Goal: Task Accomplishment & Management: Complete application form

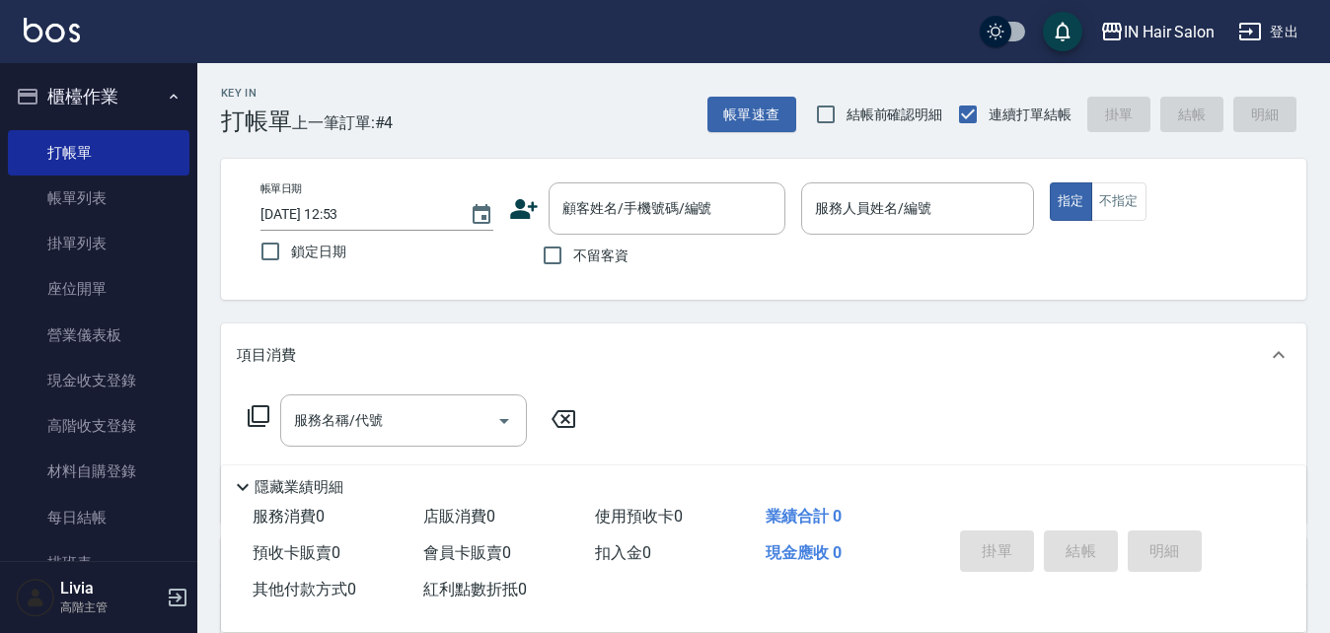
click at [524, 209] on icon at bounding box center [524, 209] width 30 height 30
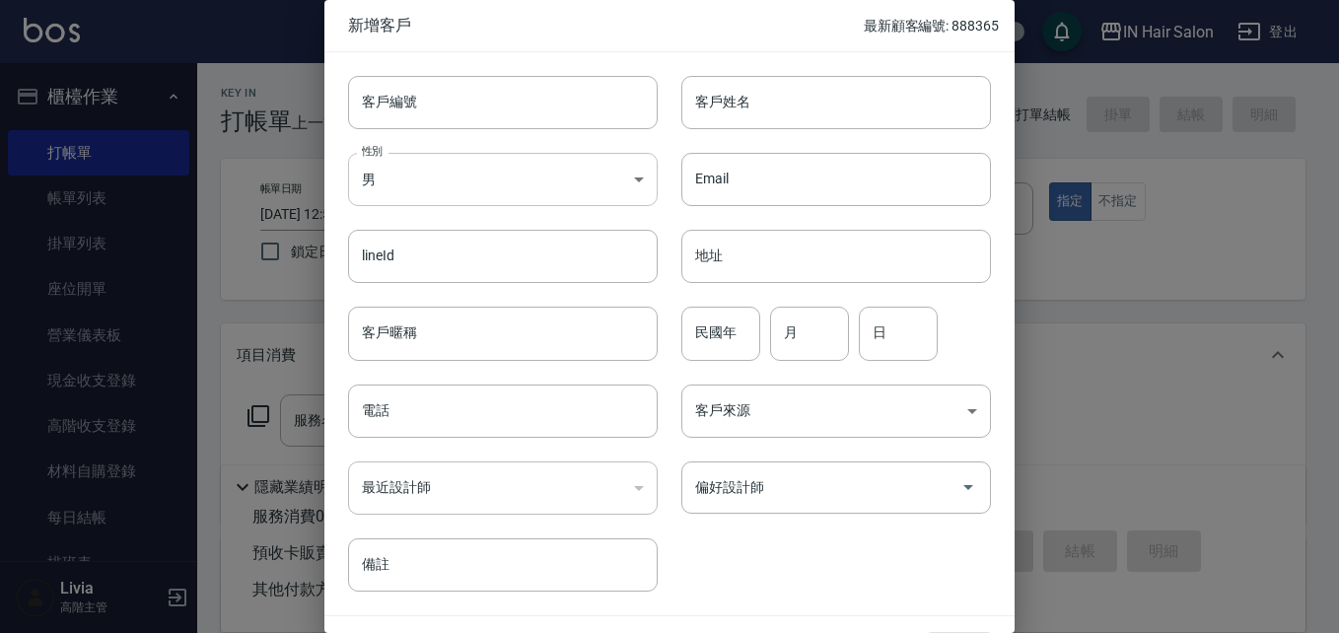
click at [514, 179] on body "IN Hair Salon 登出 櫃檯作業 打帳單 帳單列表 掛單列表 座位開單 營業儀表板 現金收支登錄 高階收支登錄 材料自購登錄 每日結帳 排班表 現場…" at bounding box center [669, 482] width 1339 height 965
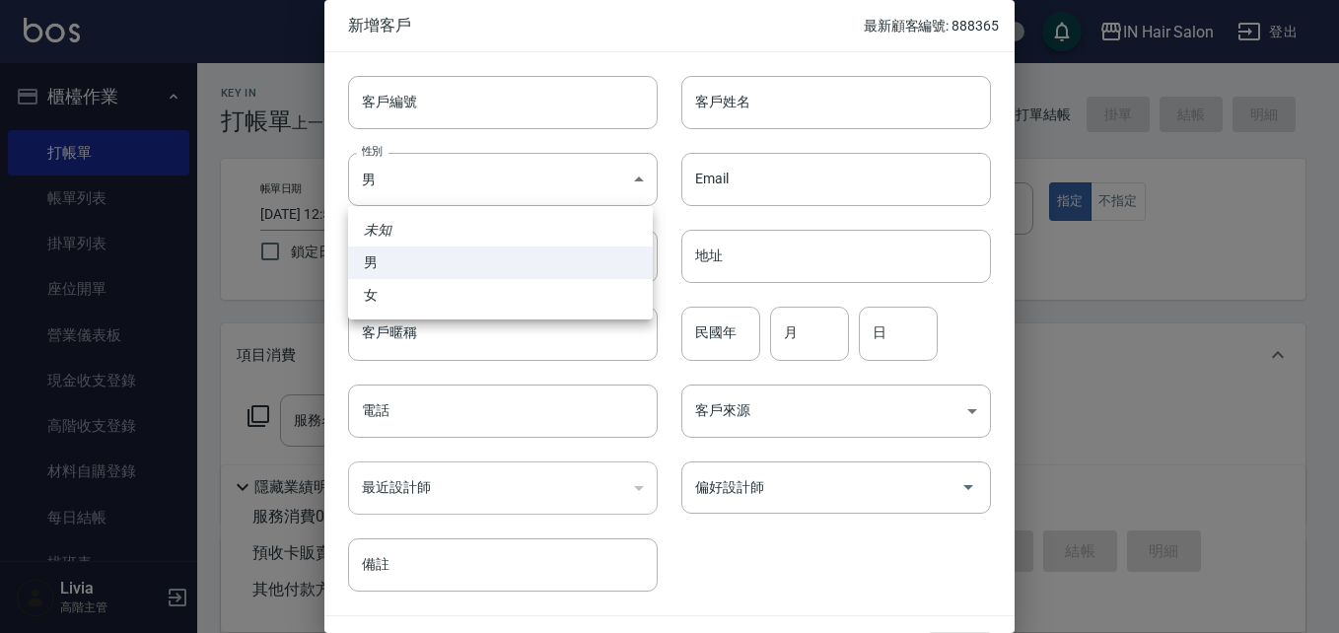
drag, startPoint x: 380, startPoint y: 301, endPoint x: 395, endPoint y: 307, distance: 15.9
click at [382, 301] on li "女" at bounding box center [500, 295] width 305 height 33
type input "[DEMOGRAPHIC_DATA]"
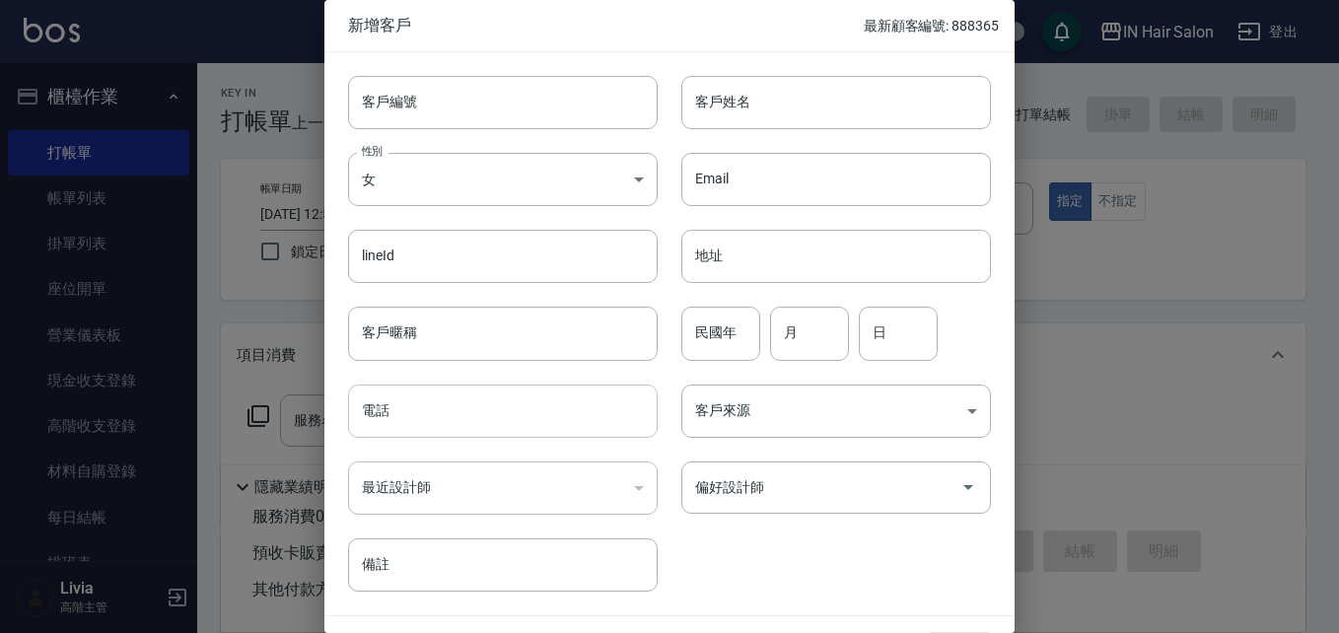
click at [425, 416] on input "電話" at bounding box center [503, 411] width 310 height 53
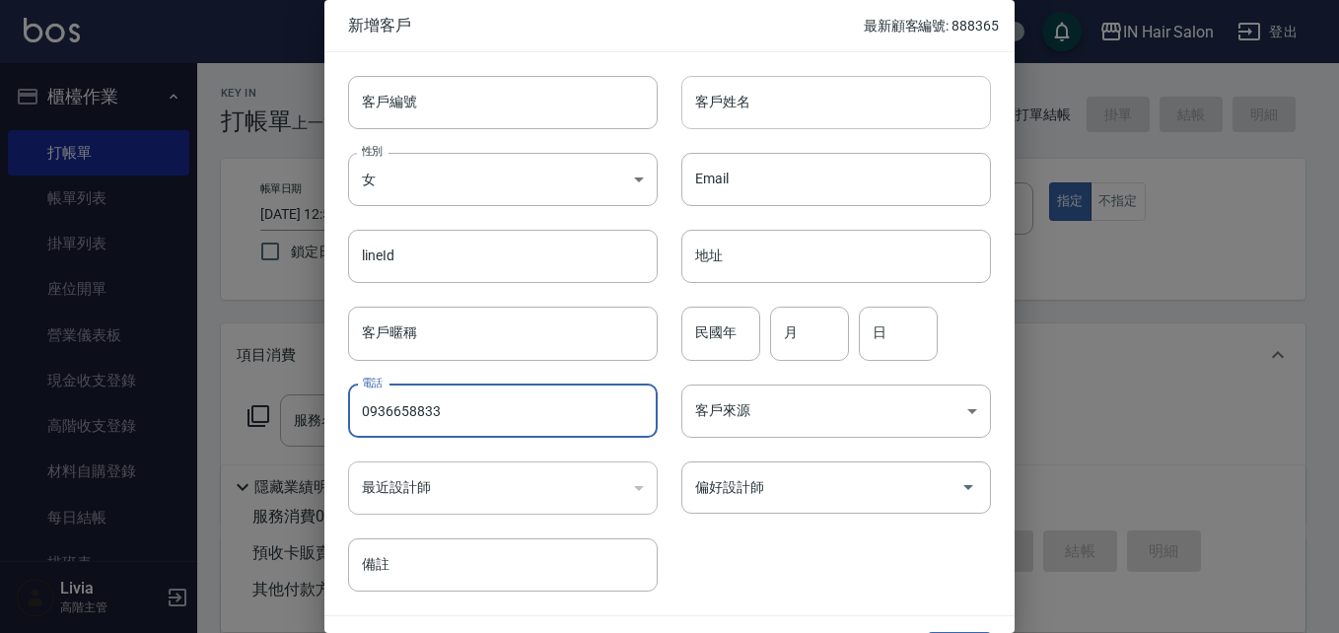
type input "0936658833"
click at [722, 110] on input "客戶姓名" at bounding box center [837, 102] width 310 height 53
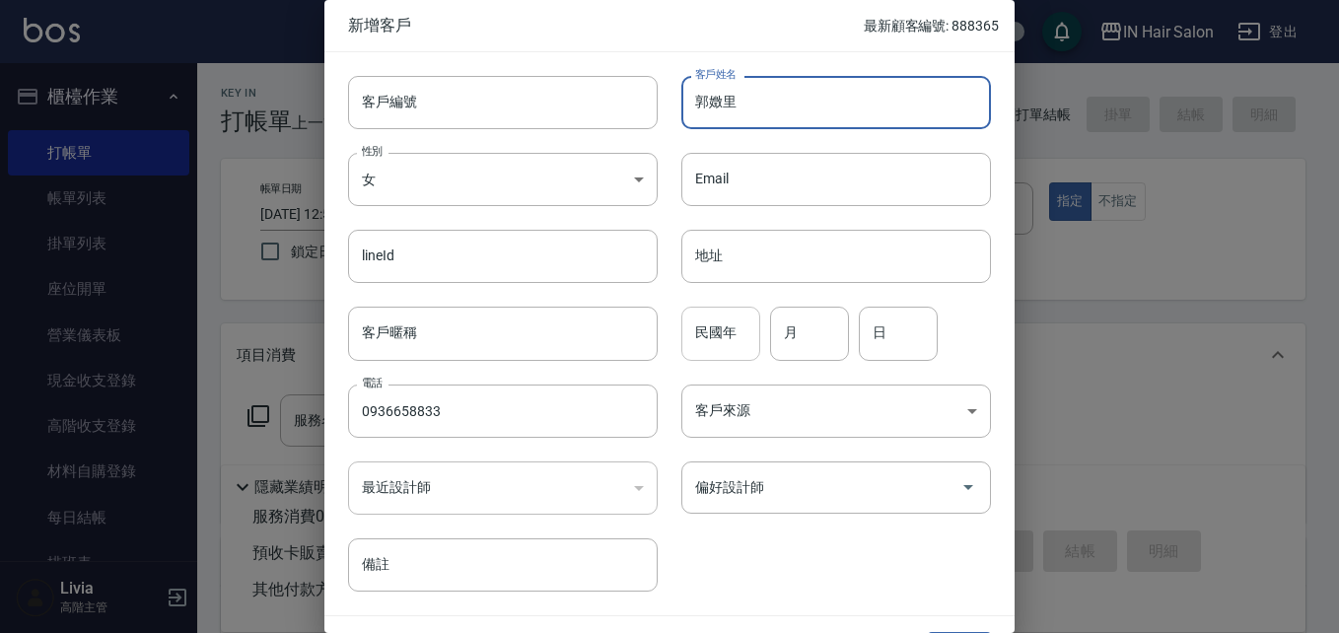
type input "郭嬍里"
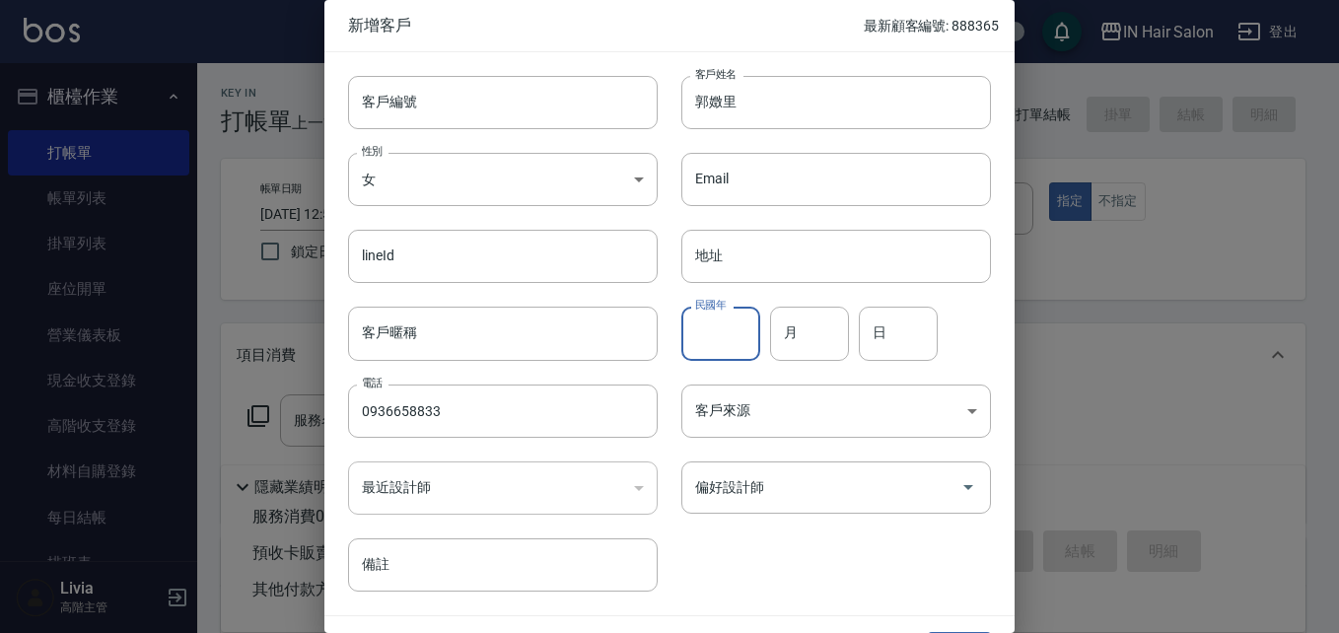
click at [732, 333] on input "民國年" at bounding box center [721, 333] width 79 height 53
click at [802, 334] on input "月" at bounding box center [809, 333] width 79 height 53
type input "09"
click at [890, 326] on input "日" at bounding box center [898, 333] width 79 height 53
type input "11"
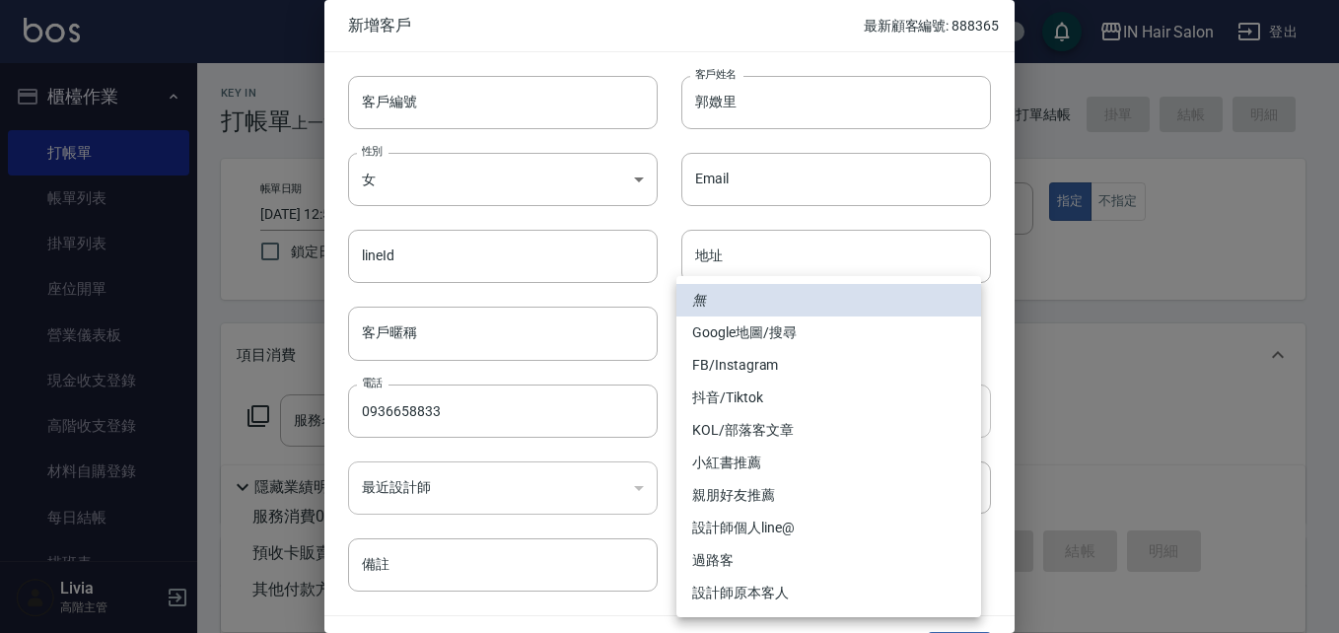
click at [732, 403] on body "IN Hair Salon 登出 櫃檯作業 打帳單 帳單列表 掛單列表 座位開單 營業儀表板 現金收支登錄 高階收支登錄 材料自購登錄 每日結帳 排班表 現場…" at bounding box center [669, 482] width 1339 height 965
click at [718, 558] on li "過路客" at bounding box center [829, 560] width 305 height 33
type input "過路客"
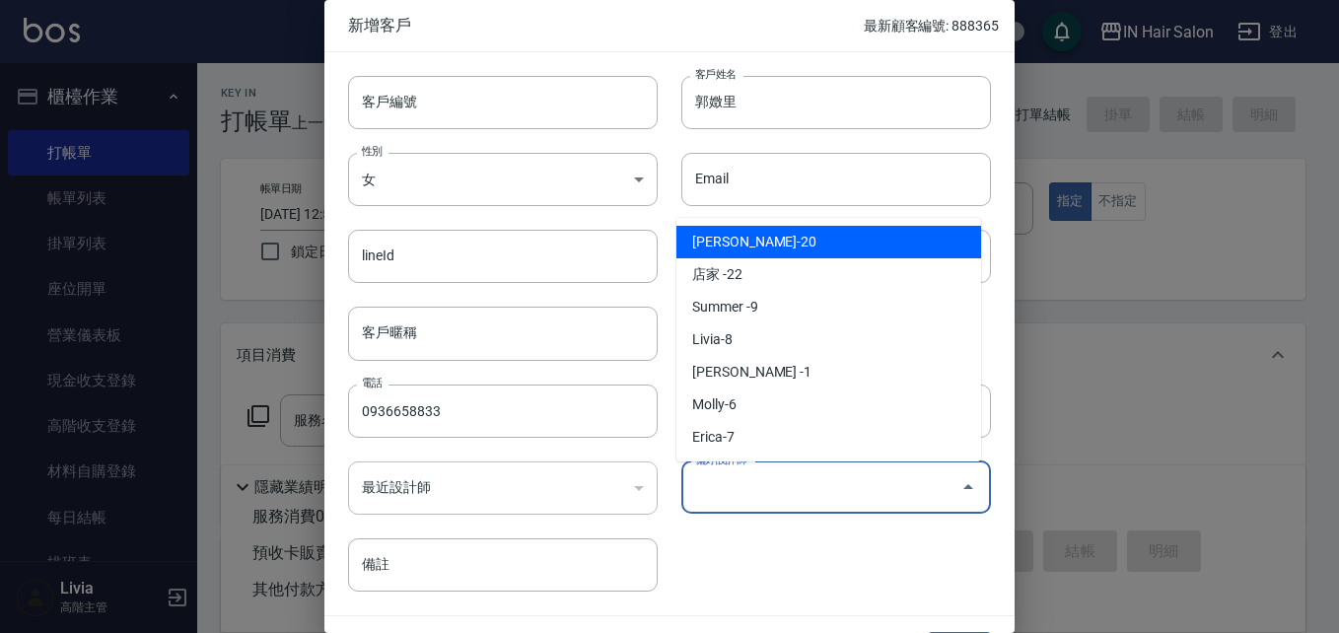
click at [741, 491] on input "偏好設計師" at bounding box center [821, 487] width 262 height 35
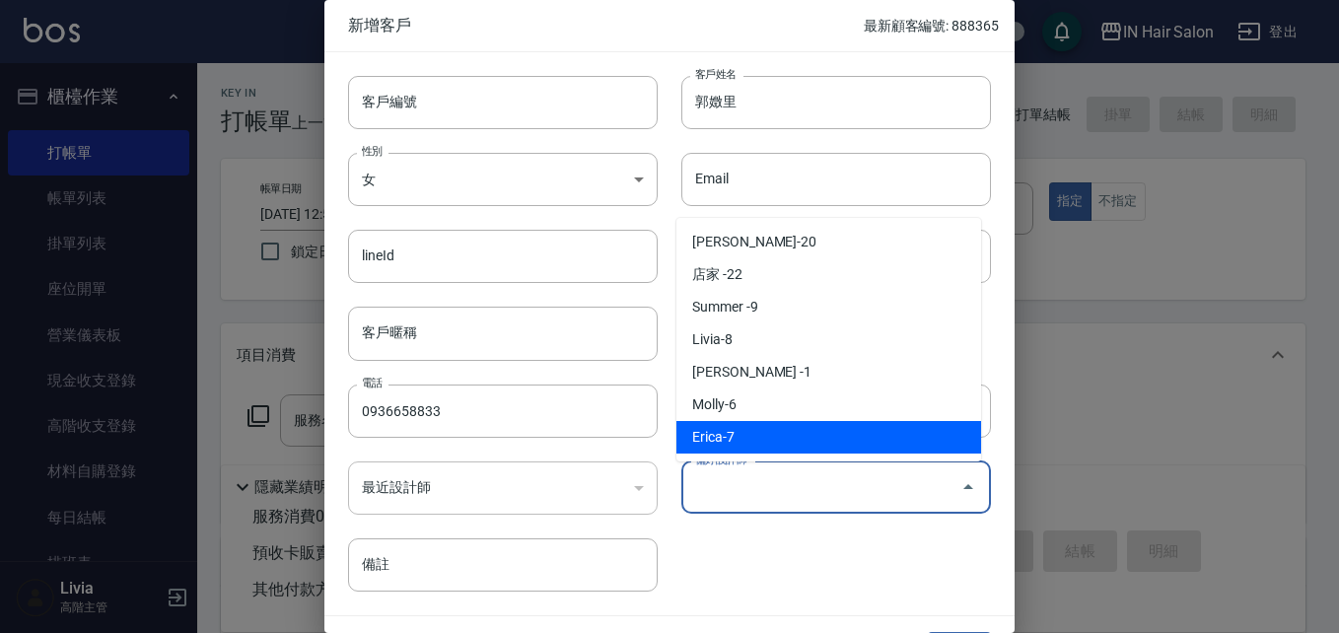
drag, startPoint x: 731, startPoint y: 433, endPoint x: 765, endPoint y: 547, distance: 119.5
click at [731, 434] on li "Erica-7" at bounding box center [829, 437] width 305 height 33
type input "[PERSON_NAME]"
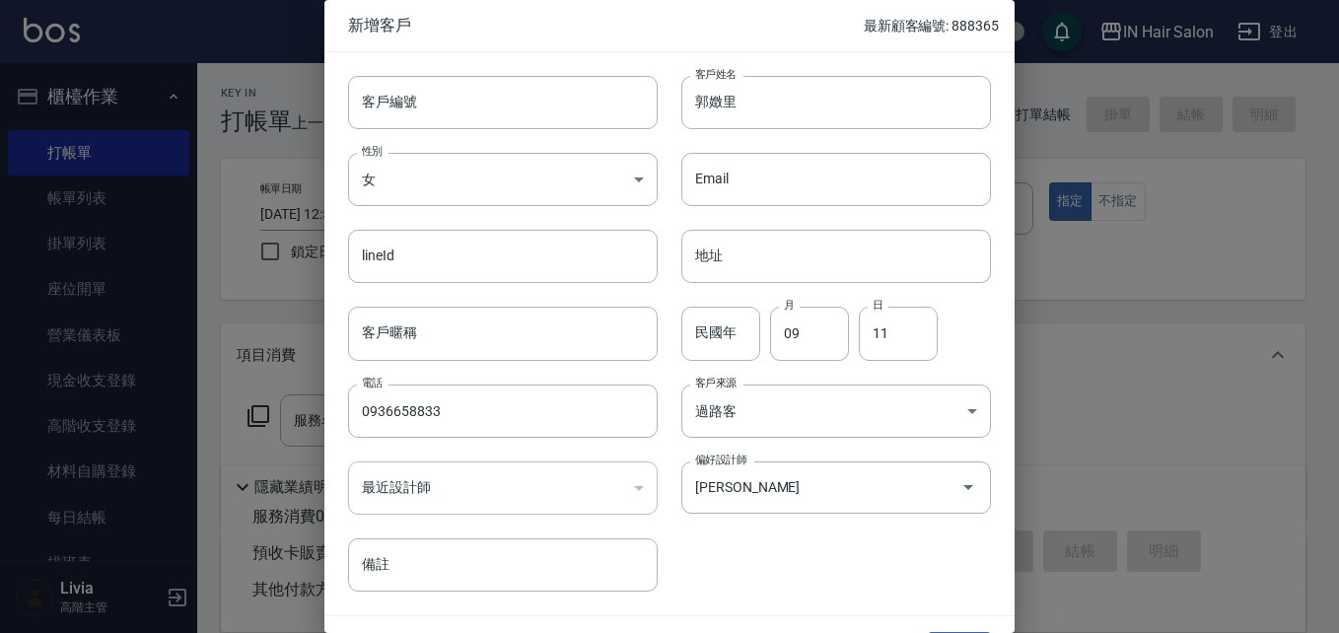
click at [782, 556] on div "客戶編號 客戶編號 客戶姓名 [PERSON_NAME] 客戶姓名 性別 女 [DEMOGRAPHIC_DATA] 性別 Email Email lineId…" at bounding box center [658, 322] width 667 height 540
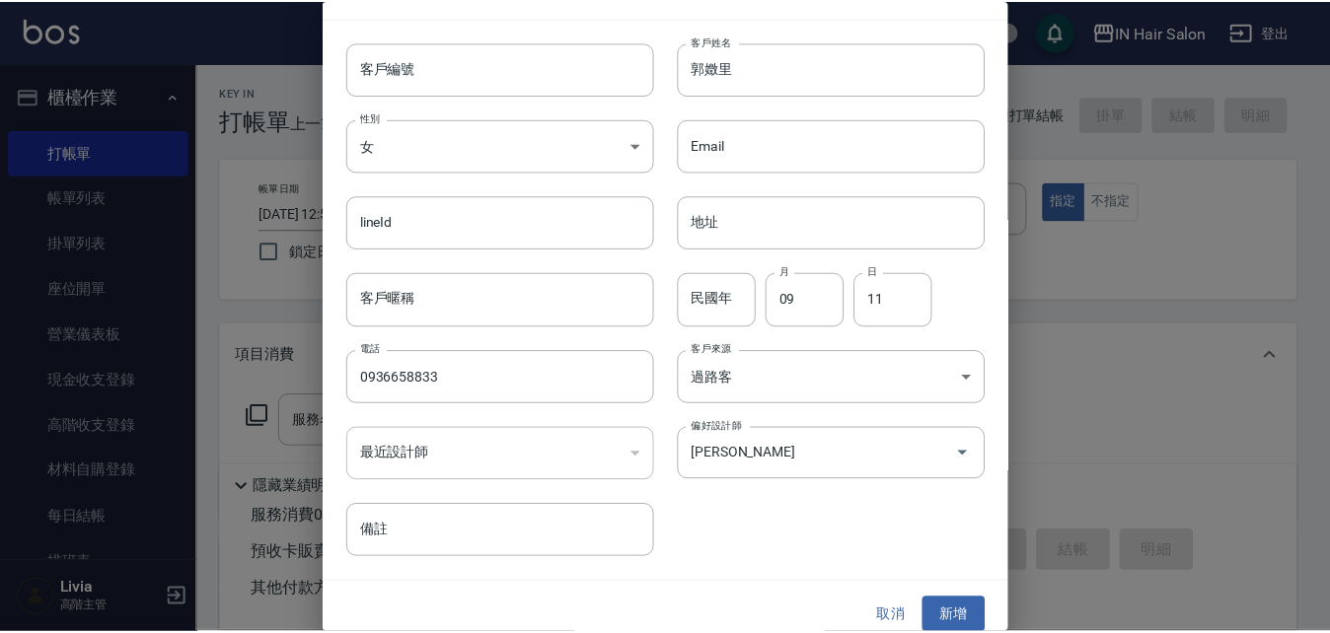
scroll to position [50, 0]
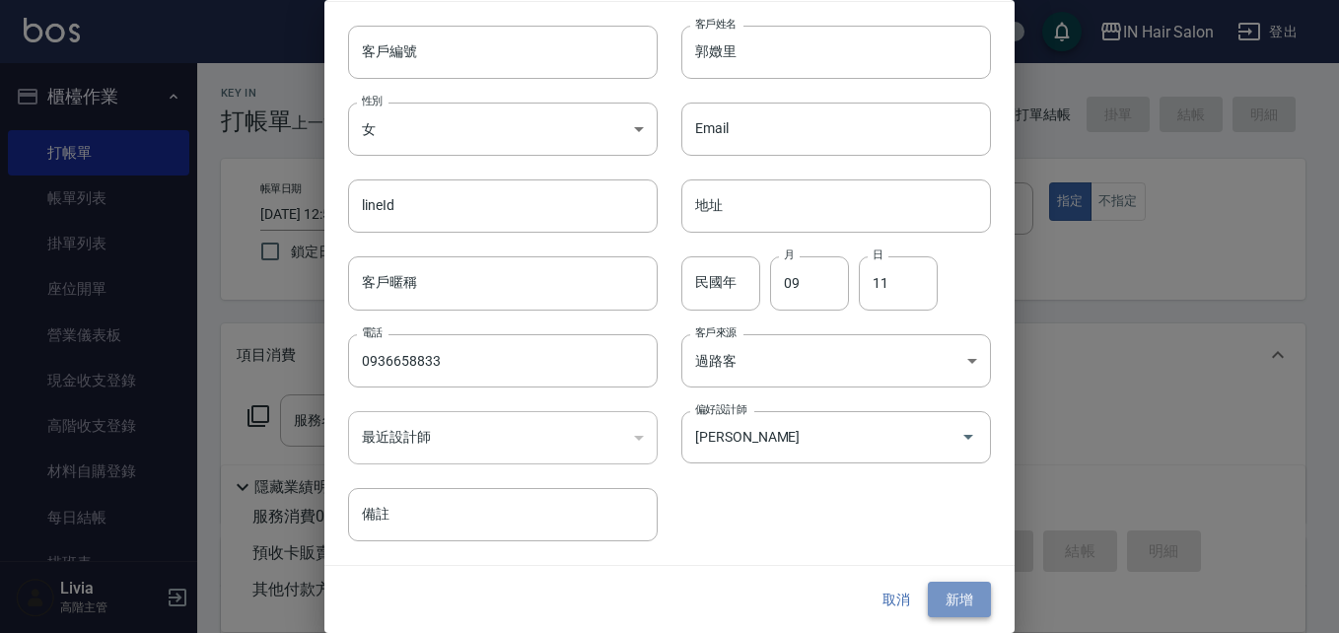
click at [959, 588] on button "新增" at bounding box center [959, 600] width 63 height 36
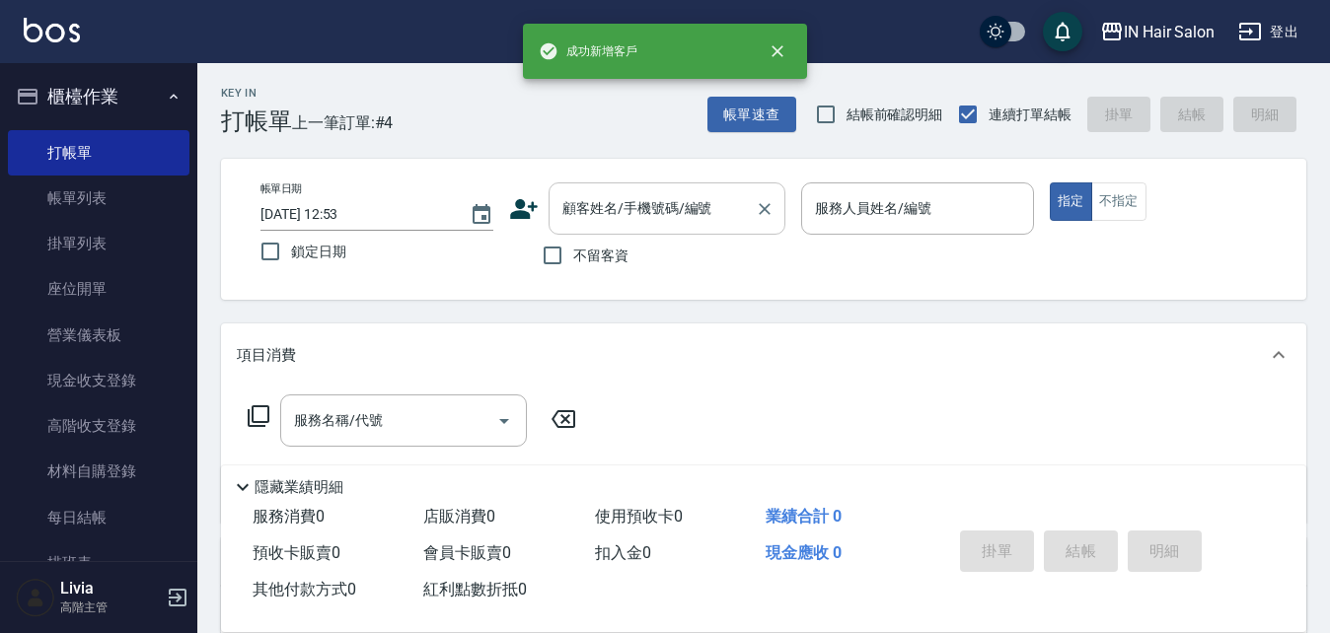
click at [639, 206] on input "顧客姓名/手機號碼/編號" at bounding box center [651, 208] width 189 height 35
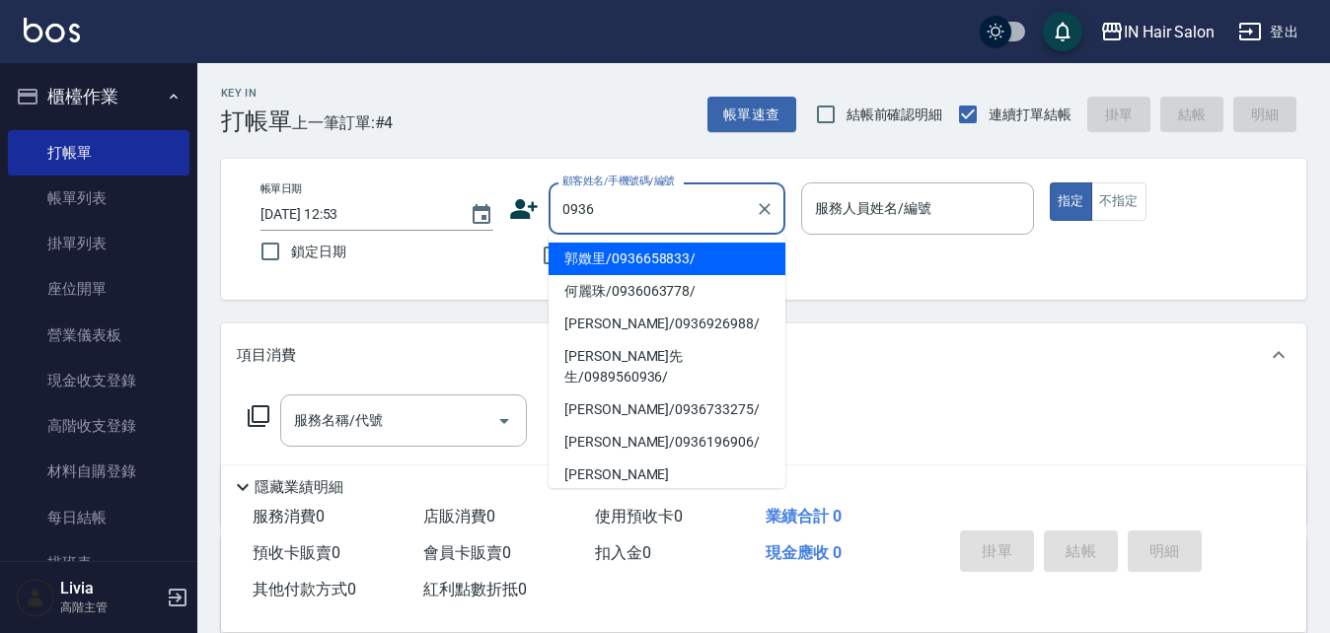
click at [593, 263] on li "郭嬍里/0936658833/" at bounding box center [666, 259] width 237 height 33
type input "郭嬍里/0936658833/"
type input "7號設計師[PERSON_NAME]-7"
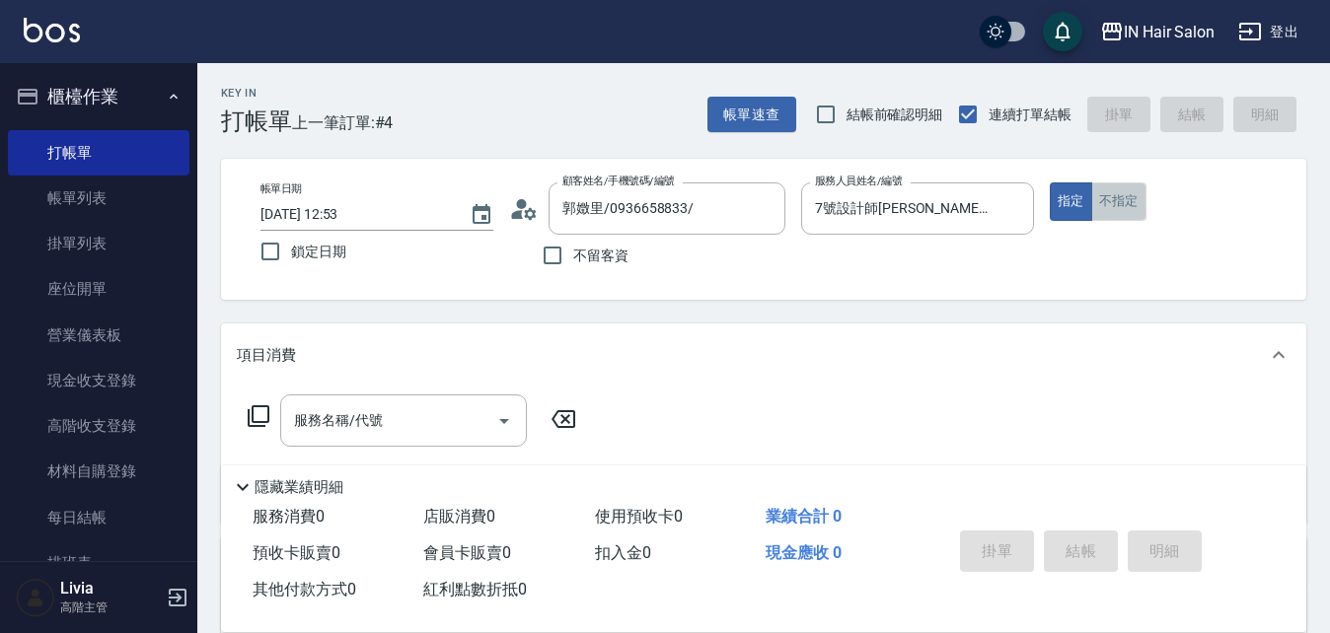
click at [1109, 204] on button "不指定" at bounding box center [1118, 201] width 55 height 38
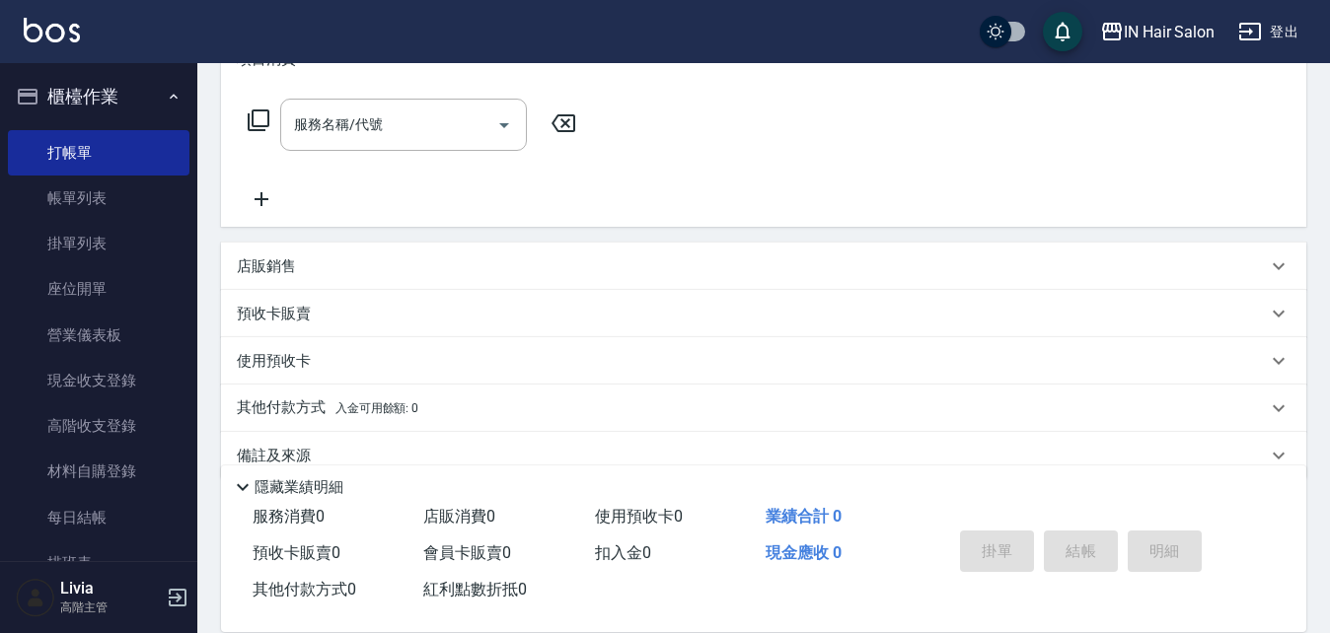
click at [304, 309] on p "預收卡販賣" at bounding box center [274, 314] width 74 height 21
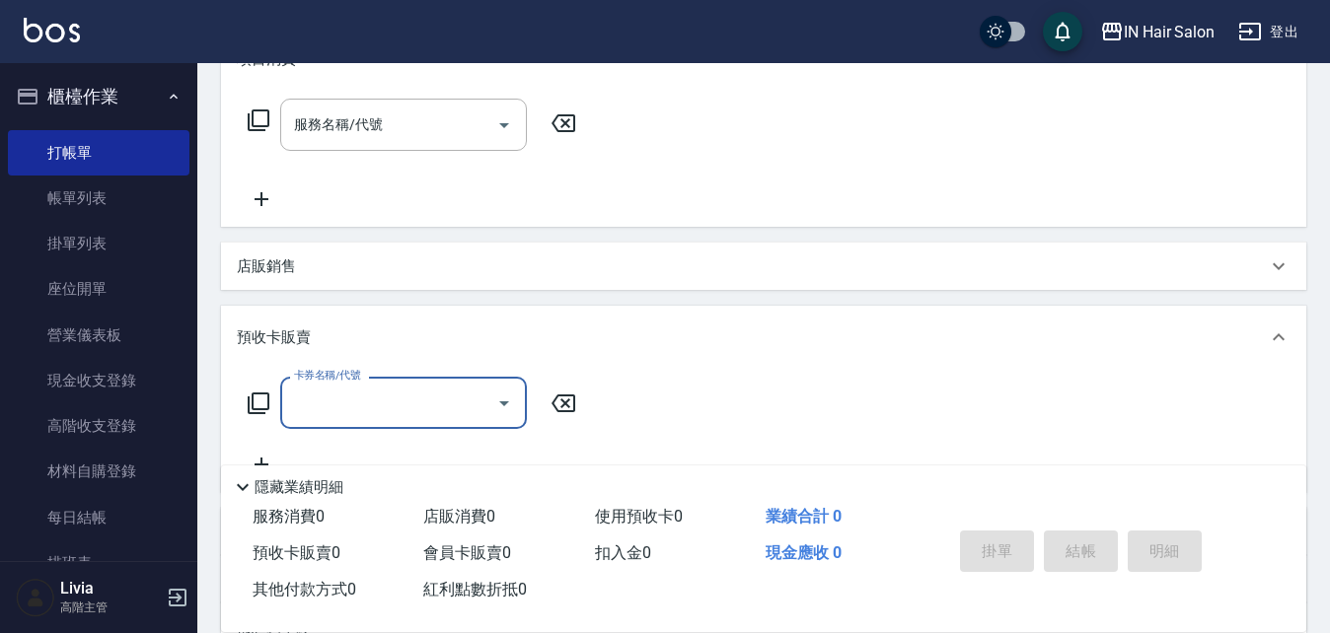
scroll to position [0, 0]
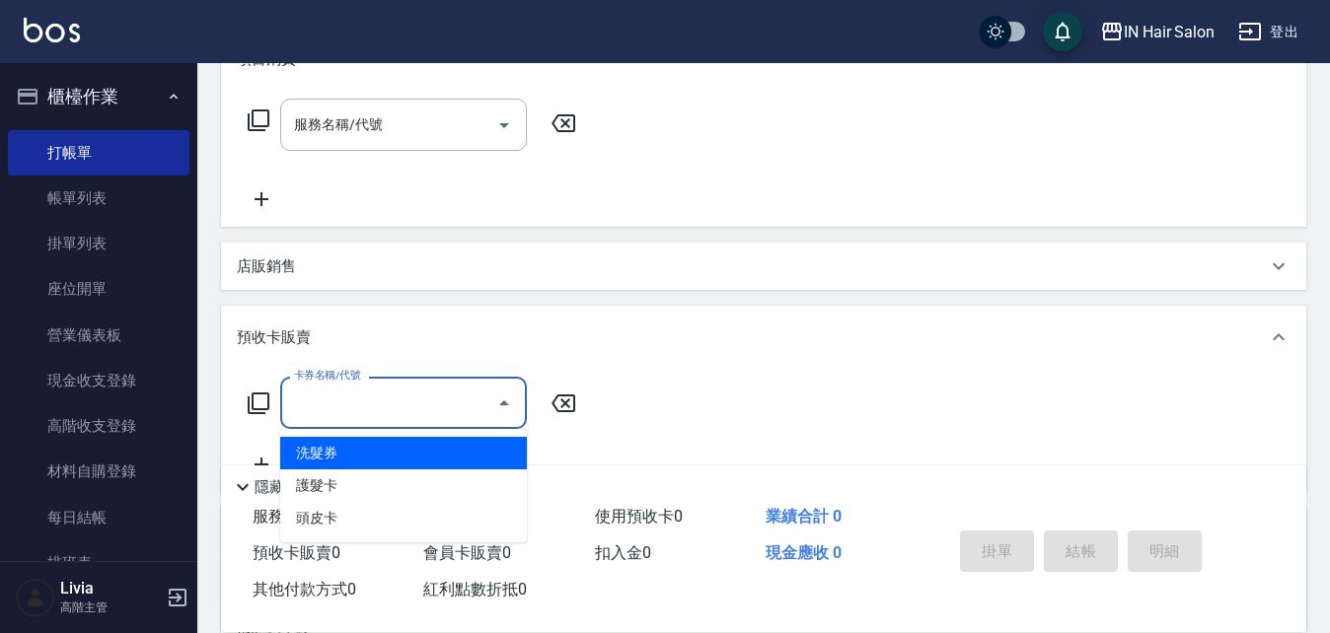
click at [343, 404] on input "卡券名稱/代號" at bounding box center [388, 403] width 199 height 35
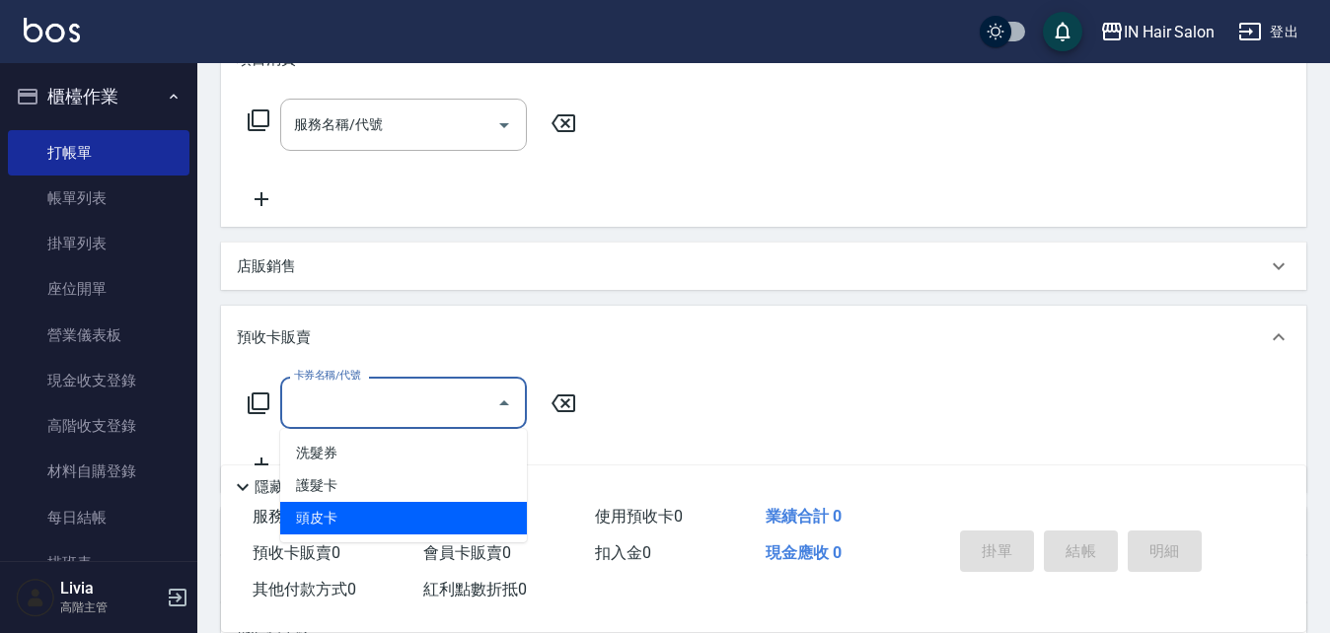
click at [346, 513] on span "頭皮卡" at bounding box center [403, 518] width 247 height 33
type input "頭皮卡(601)"
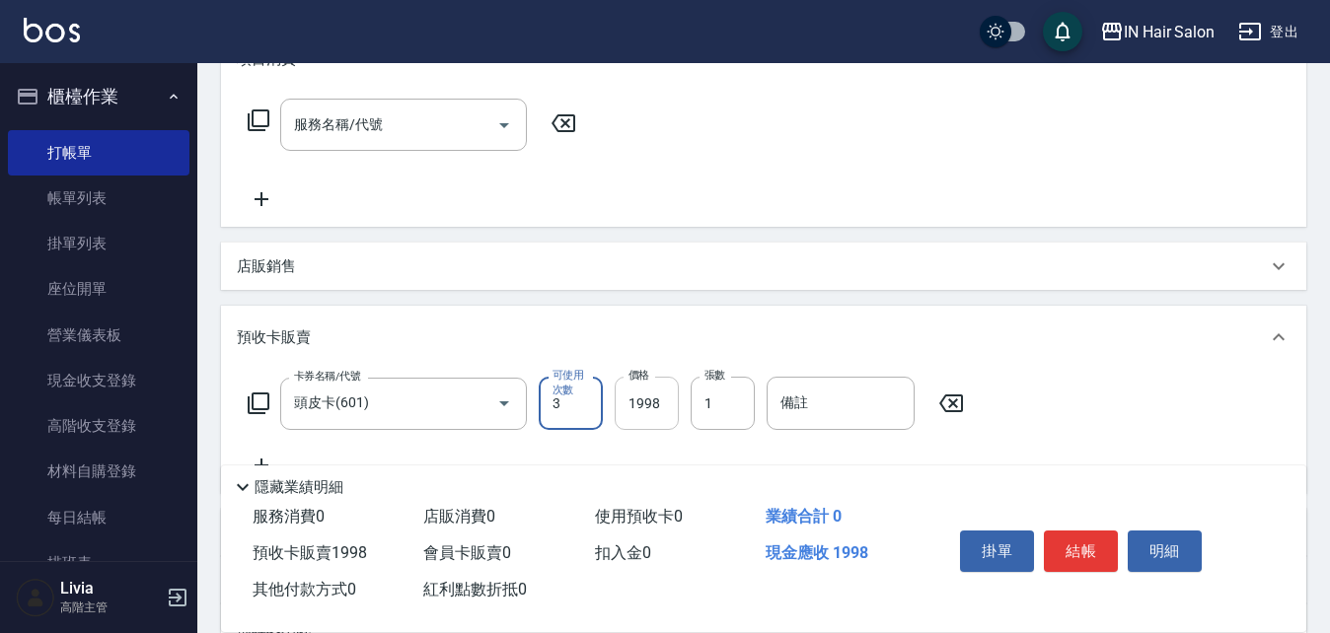
click at [648, 413] on input "1998" at bounding box center [647, 403] width 64 height 53
type input "2400"
click at [820, 405] on input "備註" at bounding box center [840, 403] width 148 height 53
type input "B000199"
click at [1082, 543] on button "結帳" at bounding box center [1081, 551] width 74 height 41
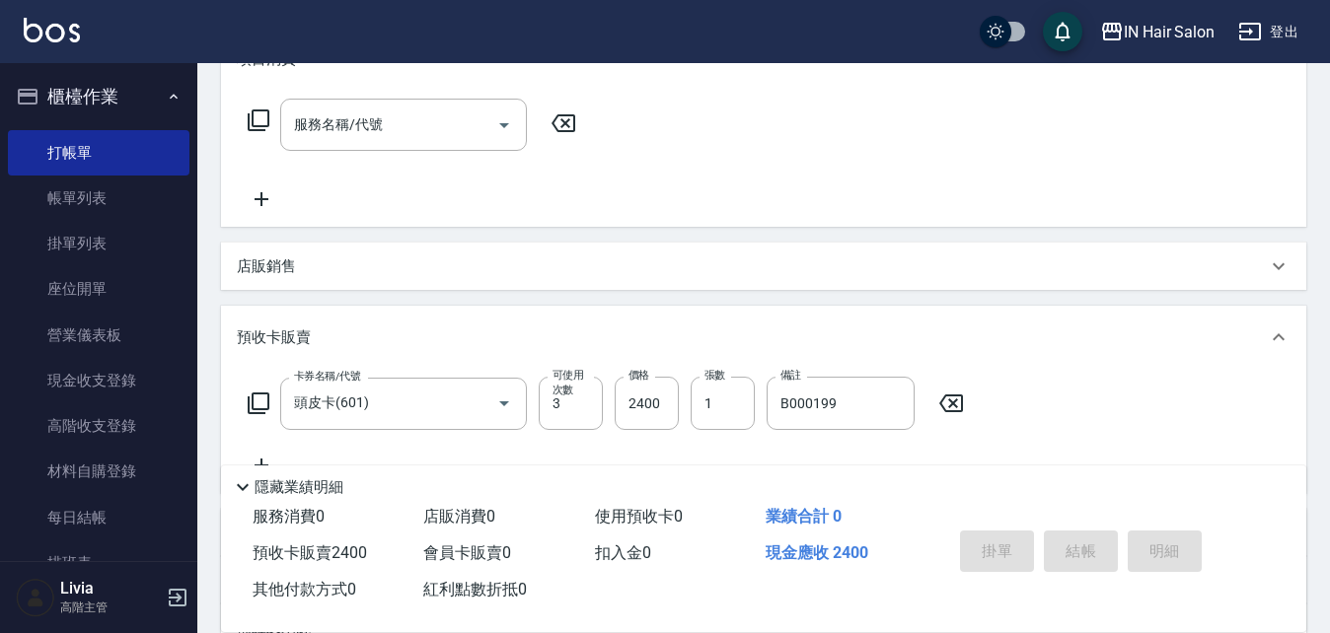
type input "[DATE] 14:21"
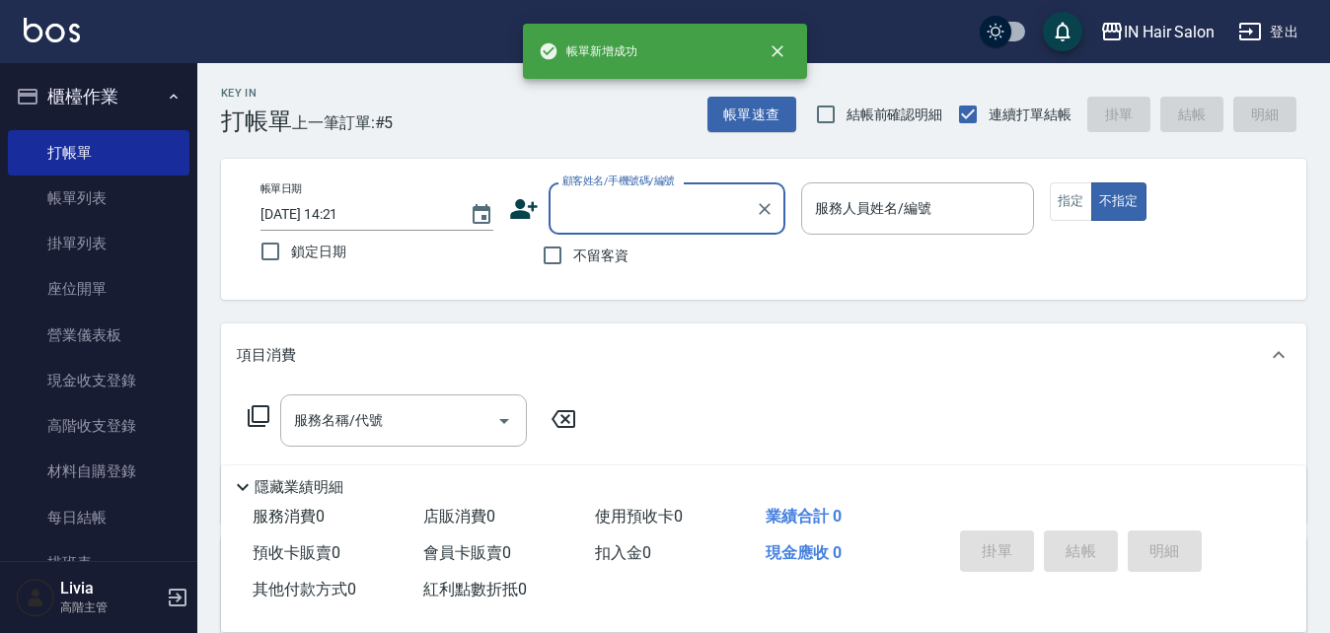
click at [583, 221] on input "顧客姓名/手機號碼/編號" at bounding box center [651, 208] width 189 height 35
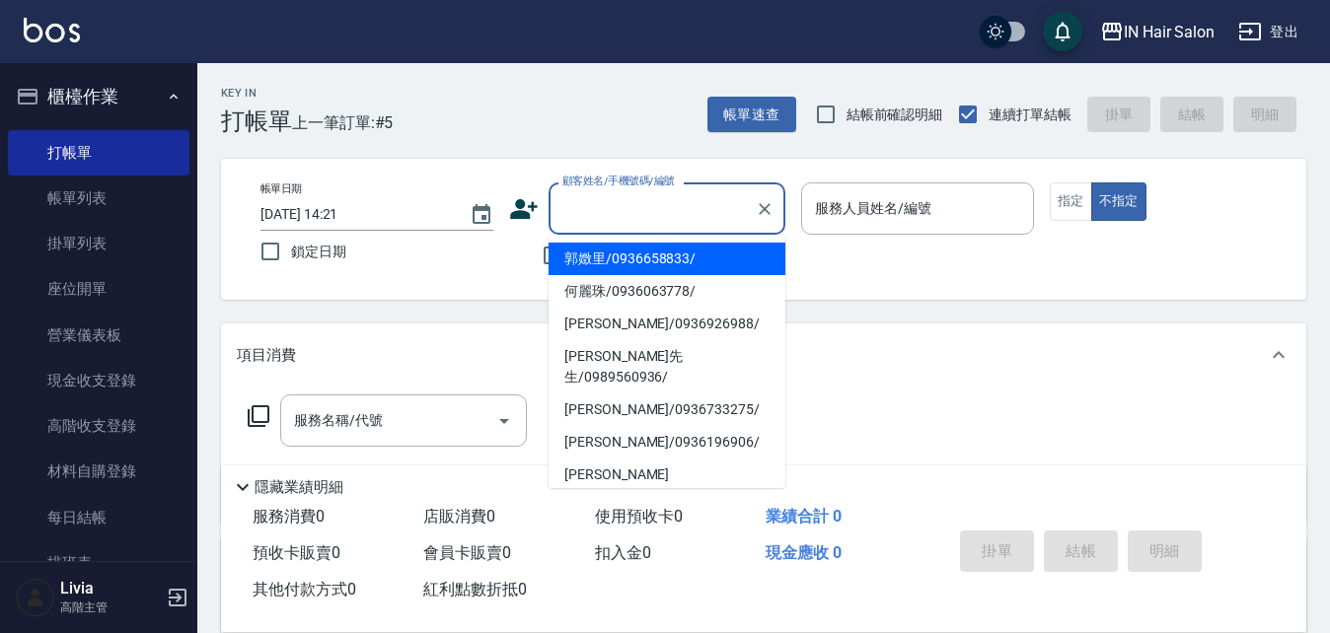
click at [589, 260] on li "郭嬍里/0936658833/" at bounding box center [666, 259] width 237 height 33
type input "郭嬍里/0936658833/"
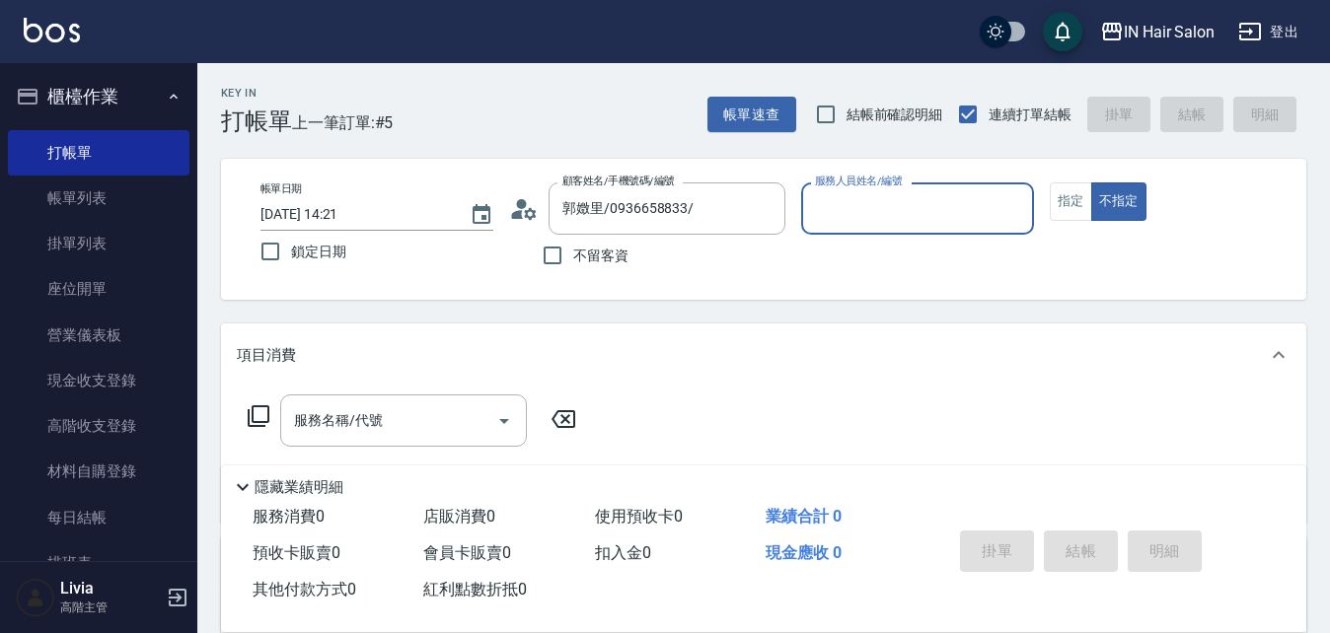
type input "7號設計師[PERSON_NAME]-7"
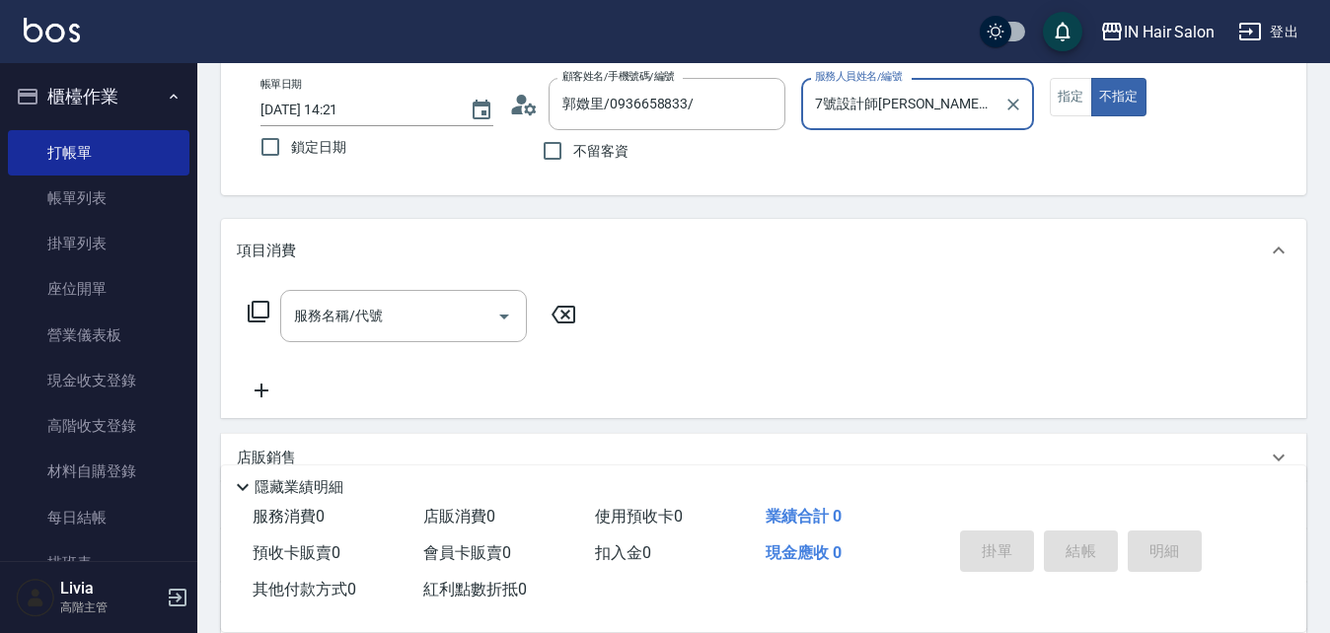
scroll to position [296, 0]
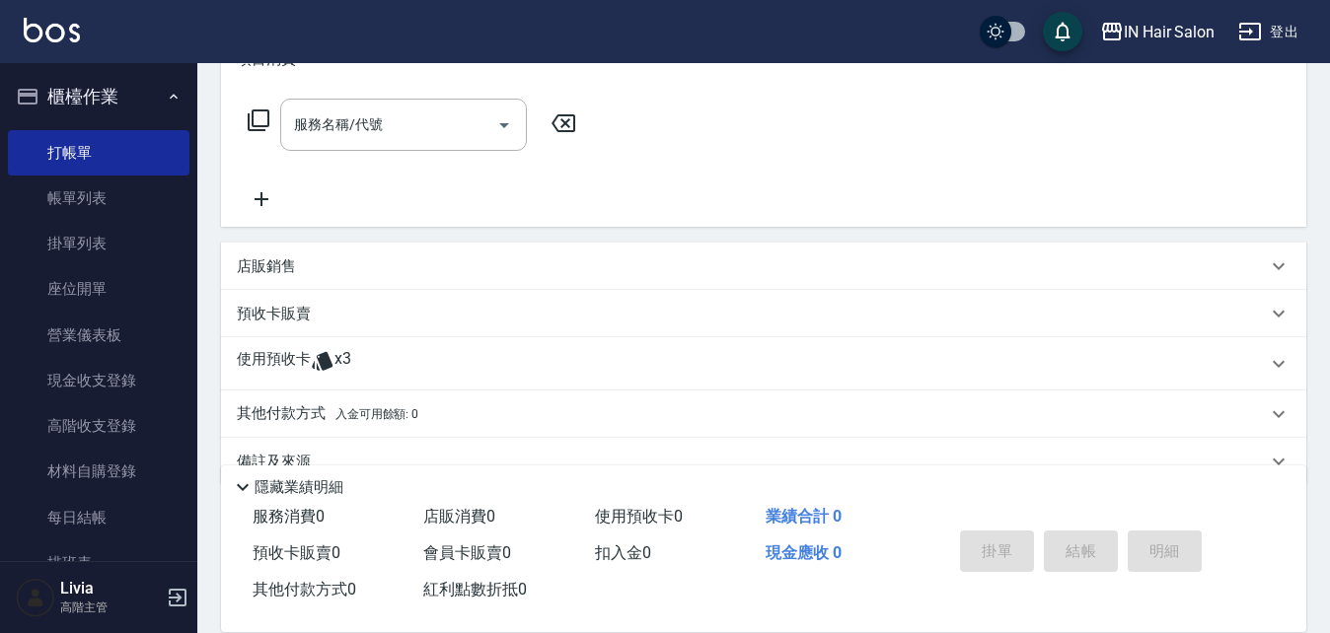
drag, startPoint x: 314, startPoint y: 351, endPoint x: 347, endPoint y: 351, distance: 33.5
click at [314, 352] on icon at bounding box center [323, 361] width 24 height 24
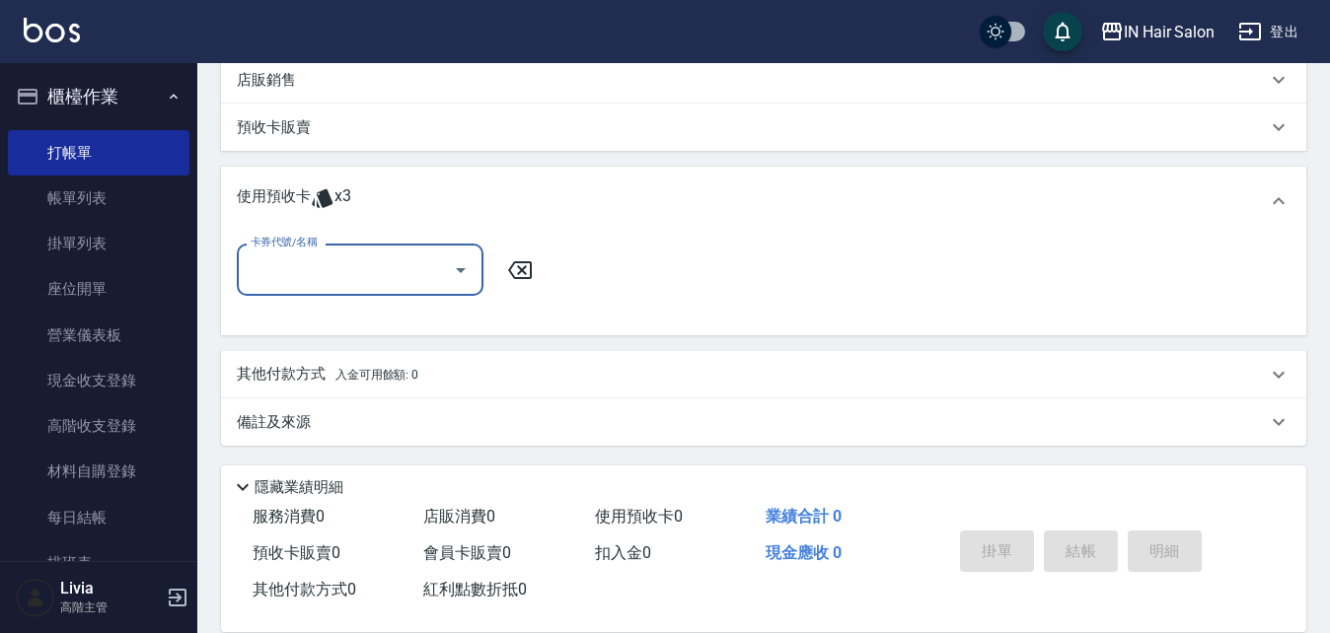
scroll to position [484, 0]
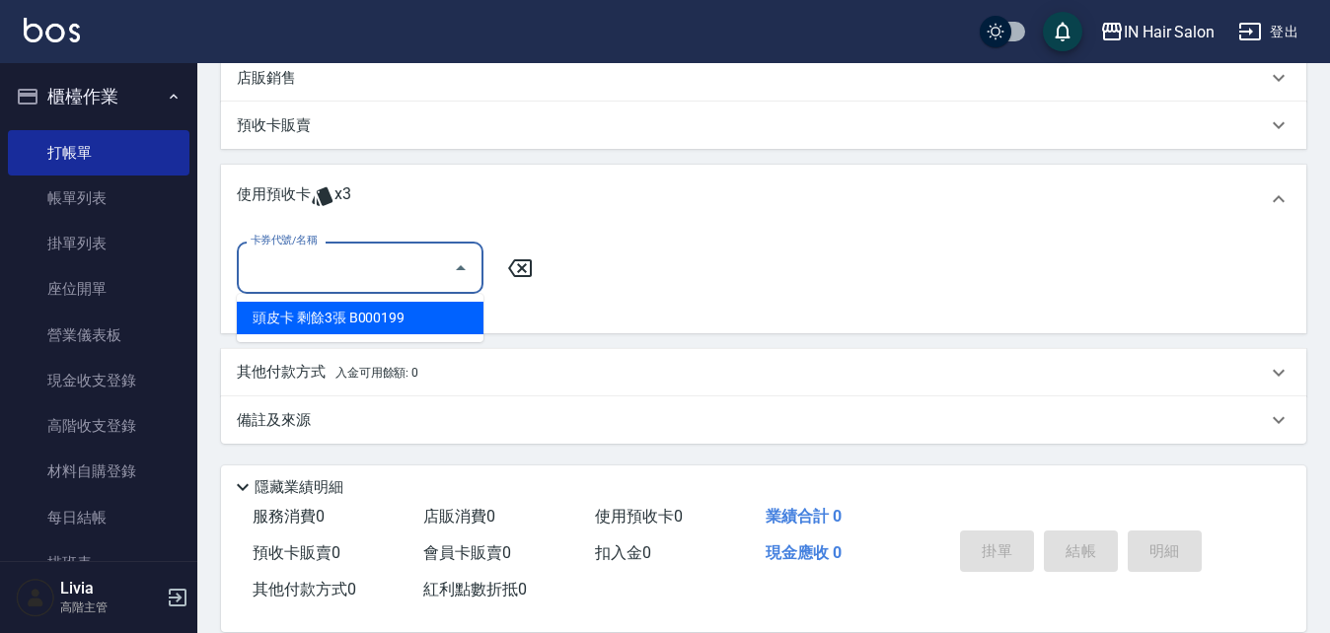
click at [347, 270] on input "卡券代號/名稱" at bounding box center [345, 268] width 199 height 35
click at [348, 311] on div "頭皮卡 剩餘3張 B000199" at bounding box center [360, 318] width 247 height 33
type input "頭皮卡 B000199"
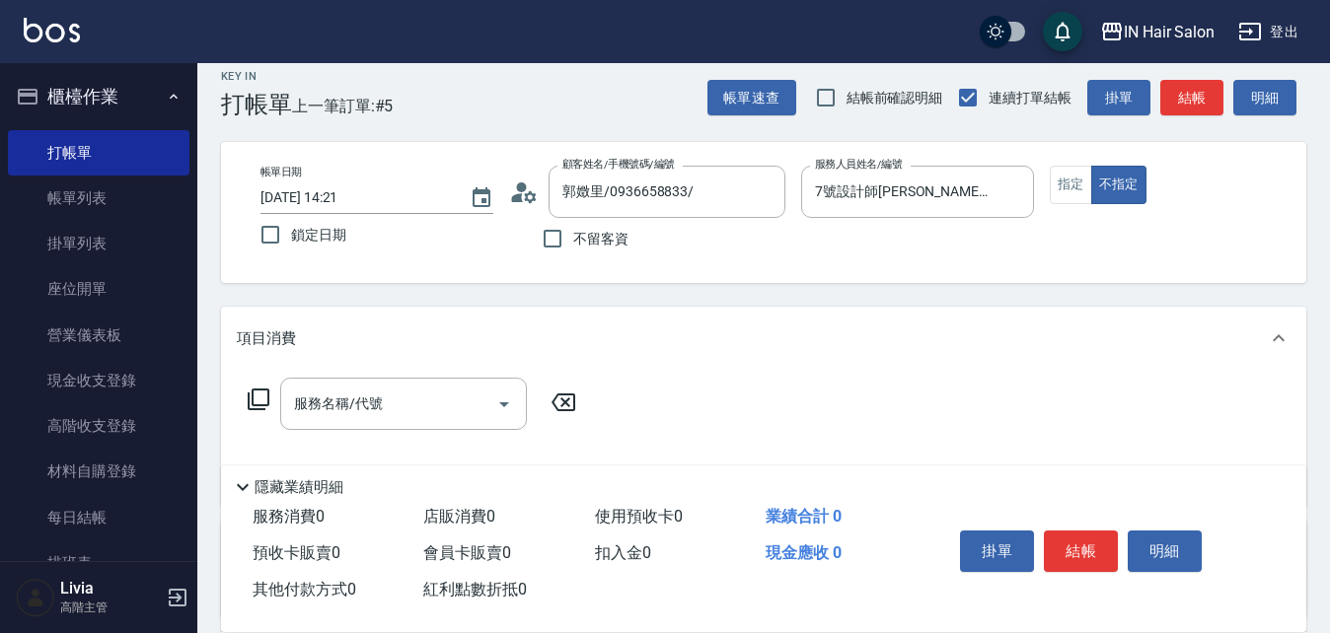
scroll to position [0, 0]
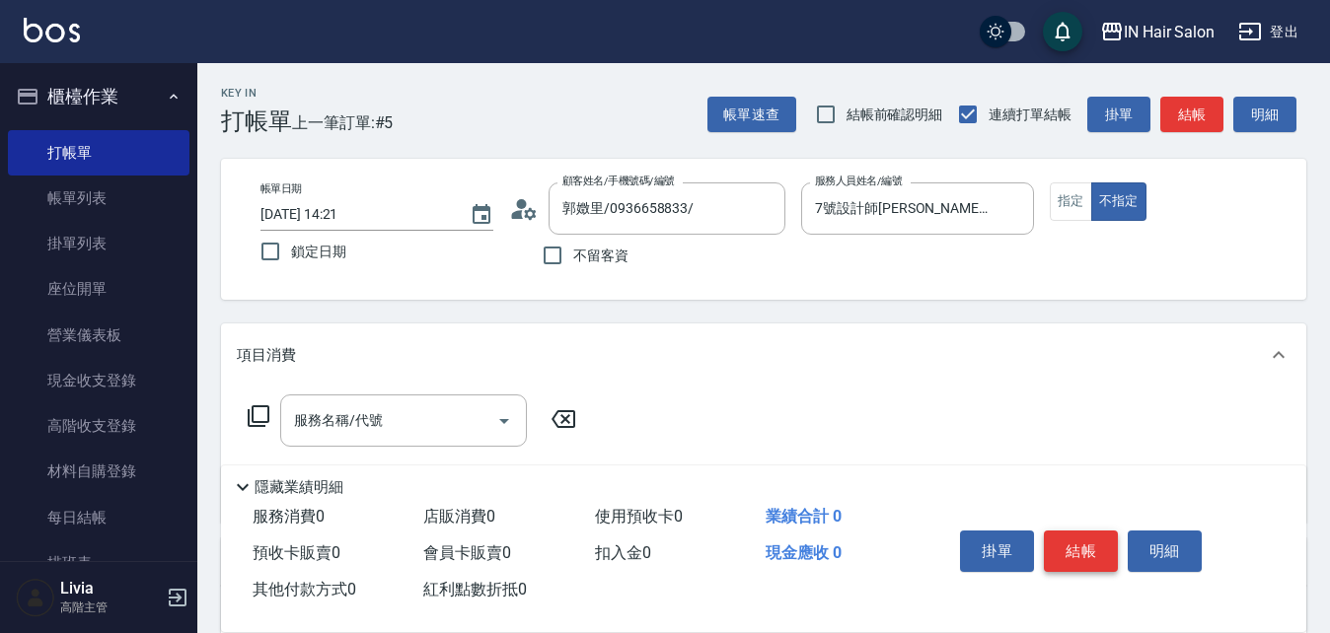
click at [1095, 536] on button "結帳" at bounding box center [1081, 551] width 74 height 41
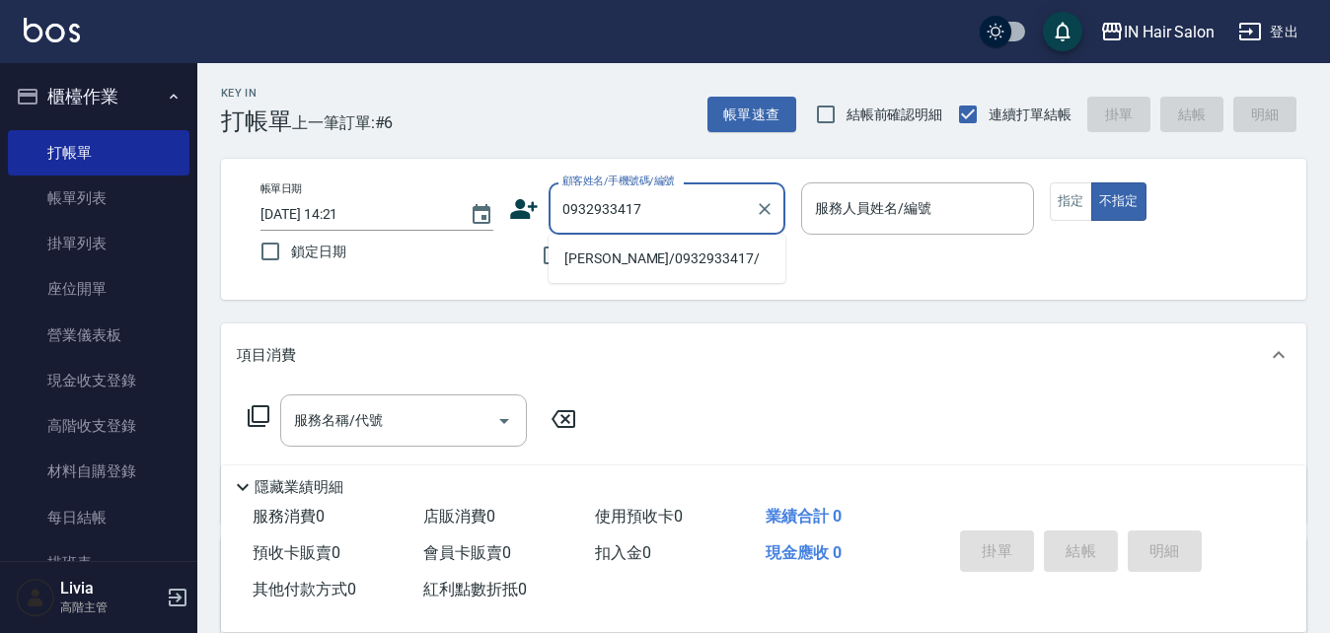
click at [605, 272] on li "[PERSON_NAME]/0932933417/" at bounding box center [666, 259] width 237 height 33
type input "[PERSON_NAME]/0932933417/"
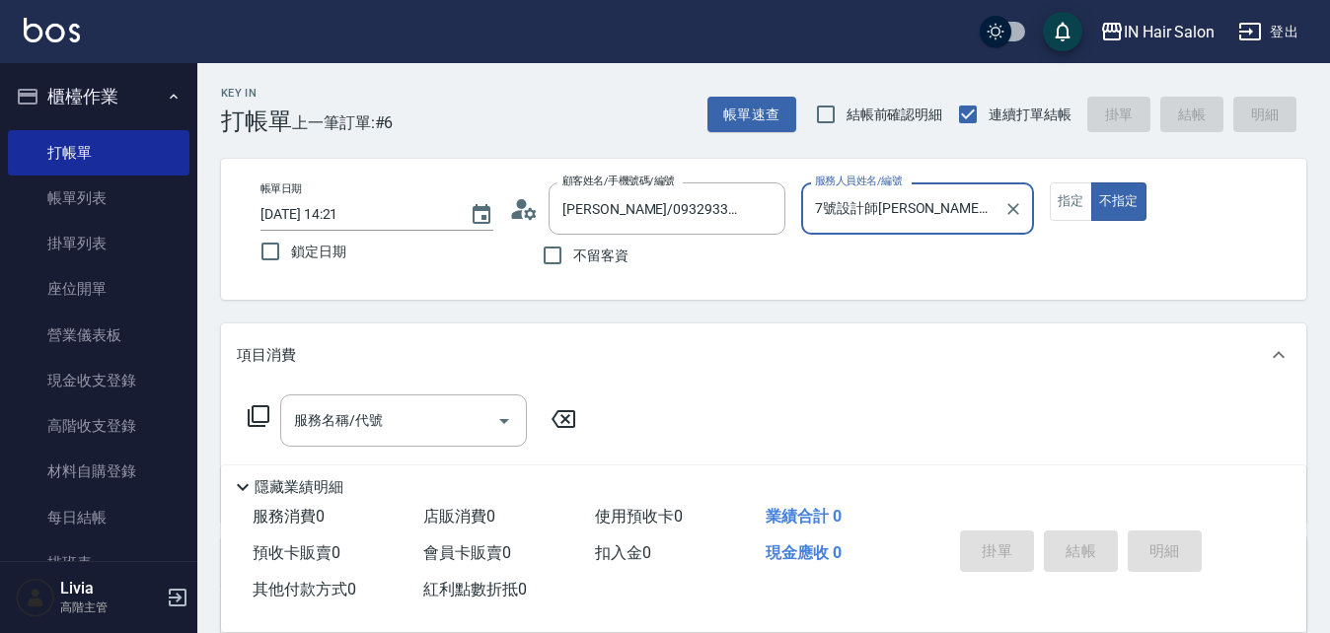
click at [968, 202] on input "7號設計師[PERSON_NAME]-7" at bounding box center [902, 208] width 185 height 35
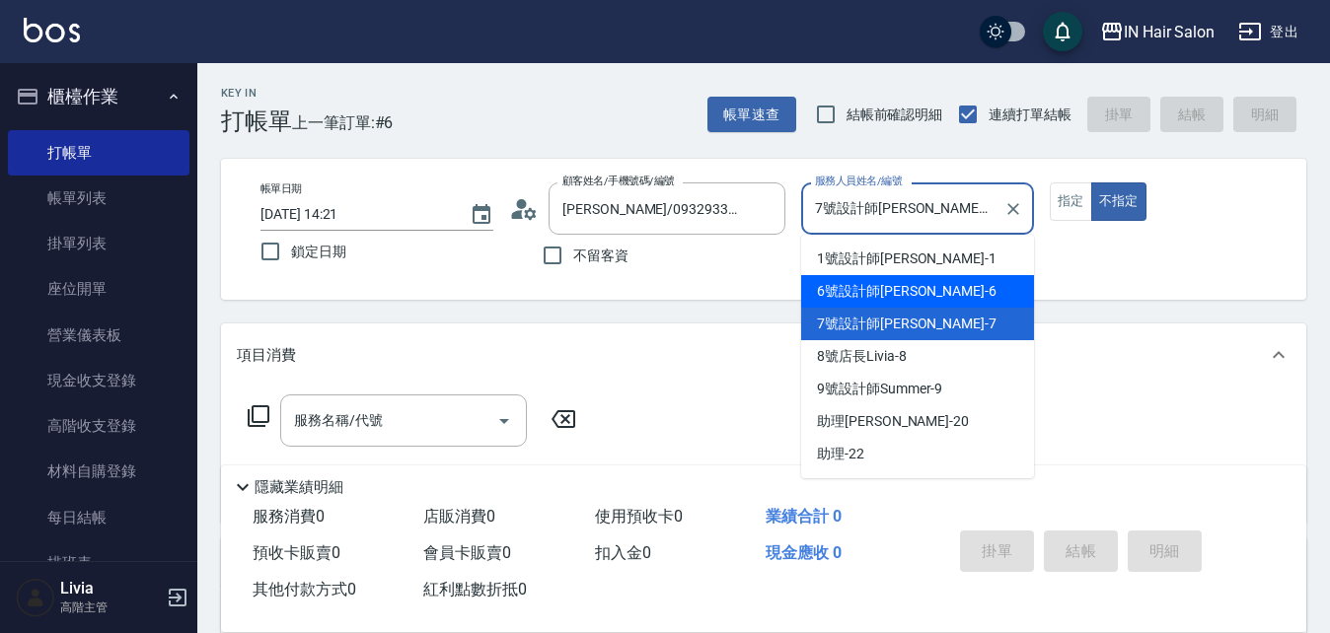
click at [893, 289] on span "6號設計師[PERSON_NAME] -6" at bounding box center [907, 291] width 180 height 21
type input "6號設計師[PERSON_NAME]-6"
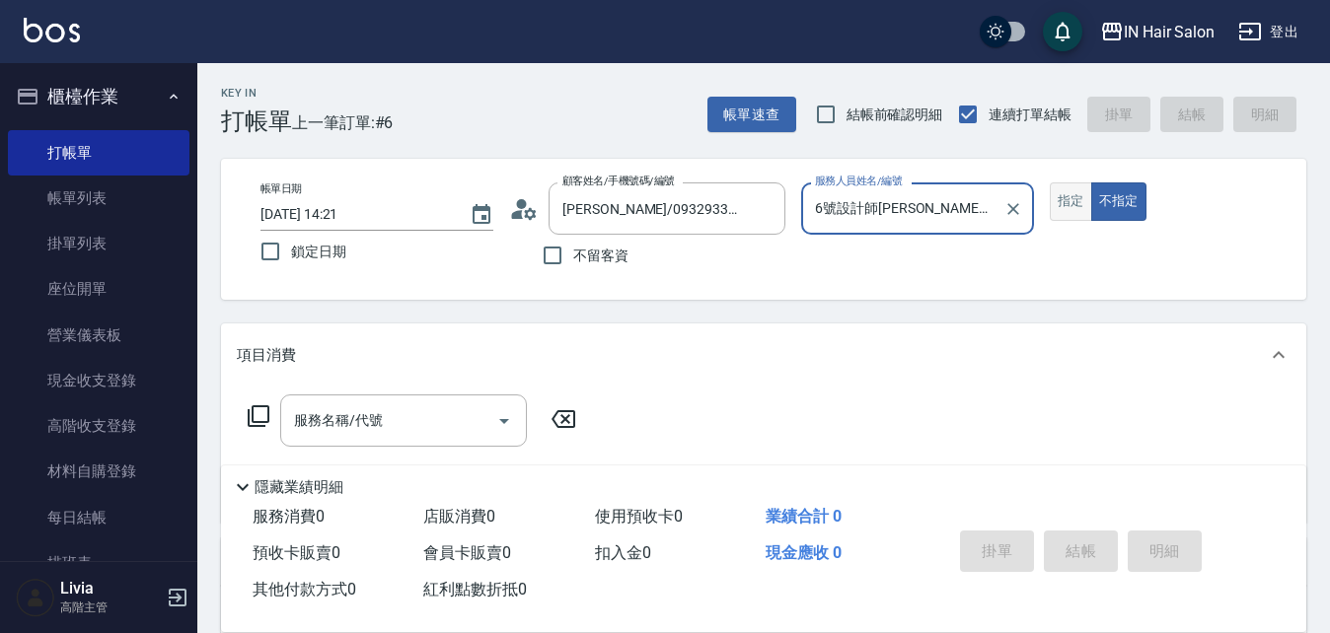
click at [1071, 200] on button "指定" at bounding box center [1070, 201] width 42 height 38
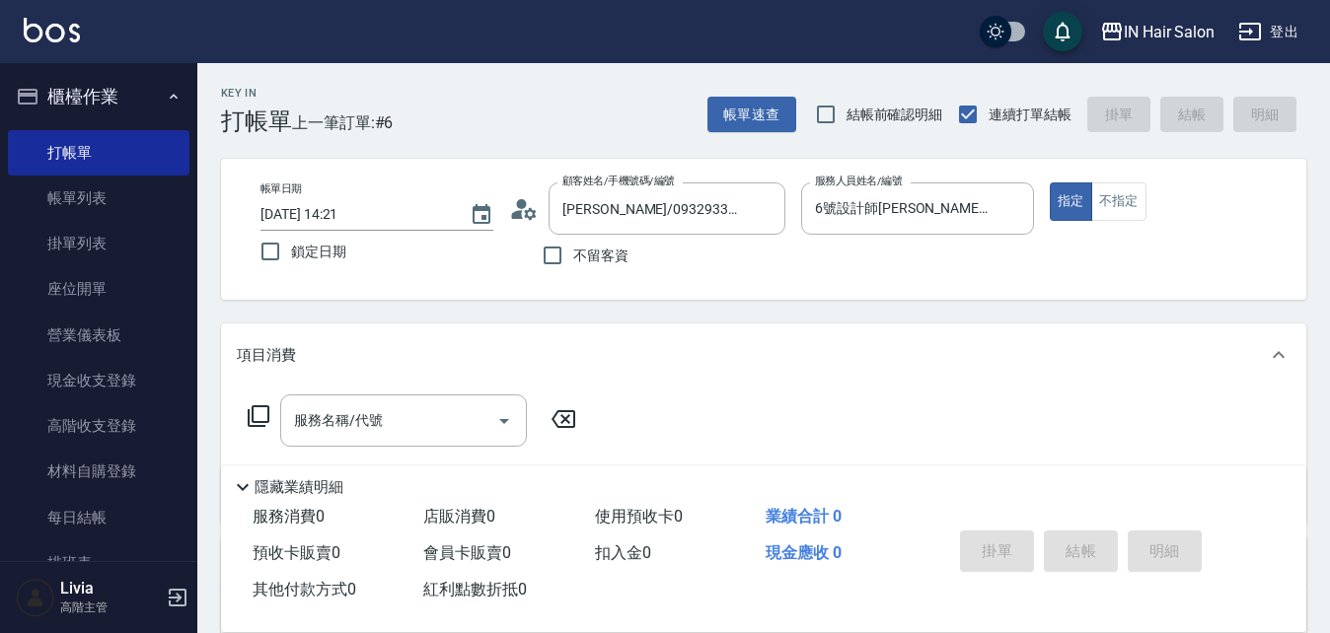
click at [255, 409] on icon at bounding box center [259, 416] width 24 height 24
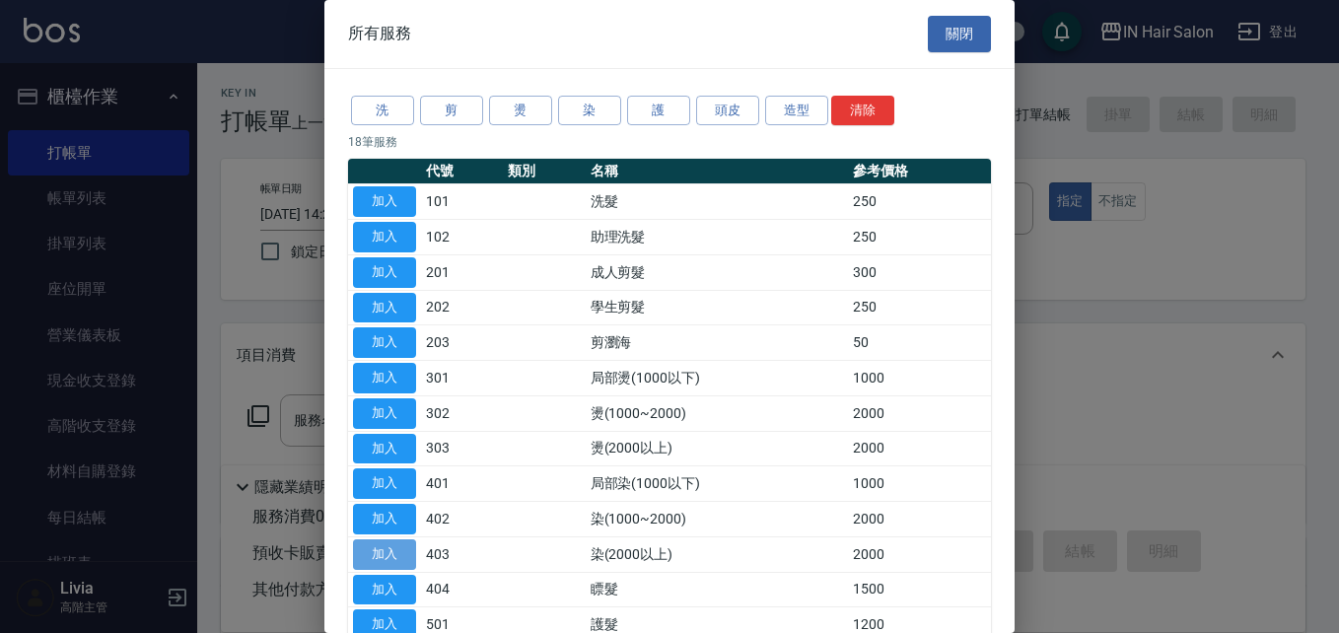
click at [397, 547] on button "加入" at bounding box center [384, 555] width 63 height 31
type input "染(2000以上)(403)"
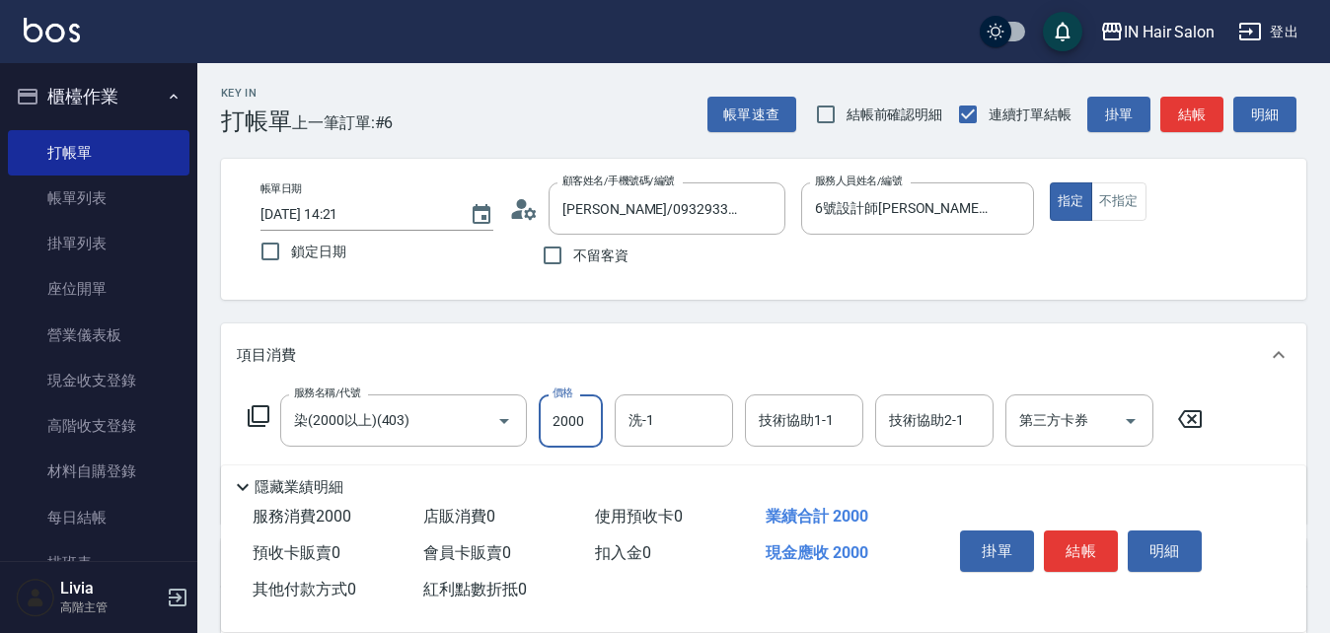
click at [582, 415] on input "2000" at bounding box center [571, 421] width 64 height 53
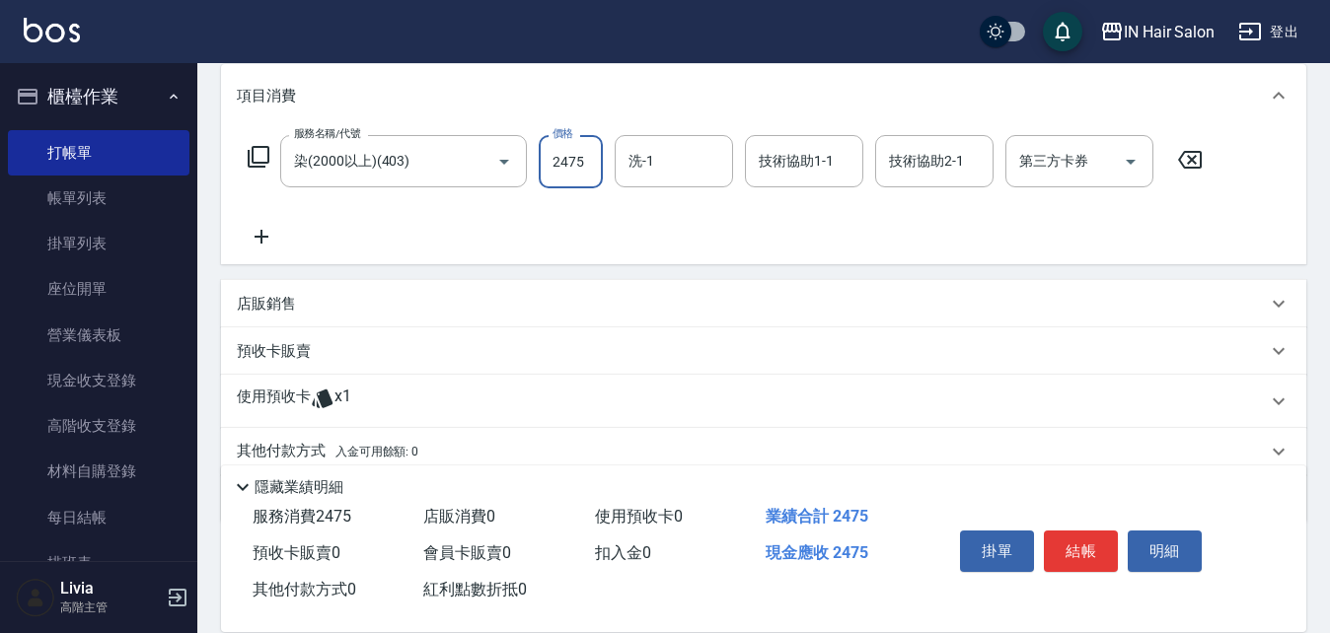
scroll to position [296, 0]
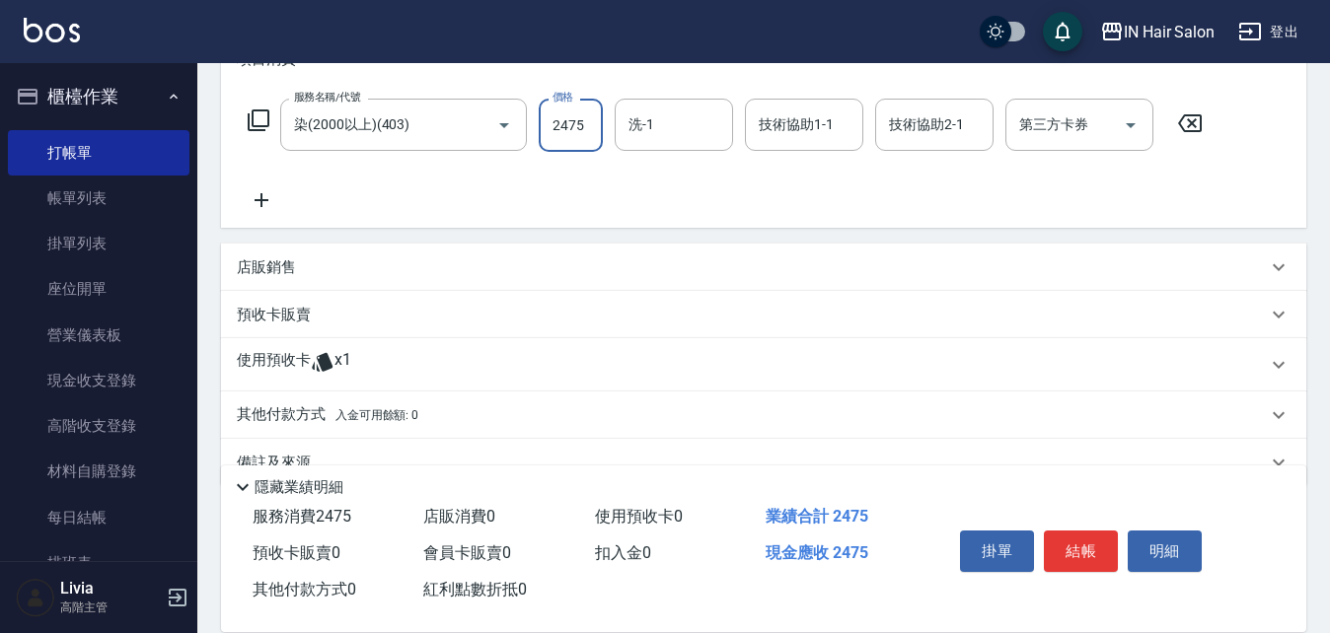
type input "2475"
click at [280, 362] on p "使用預收卡" at bounding box center [274, 365] width 74 height 30
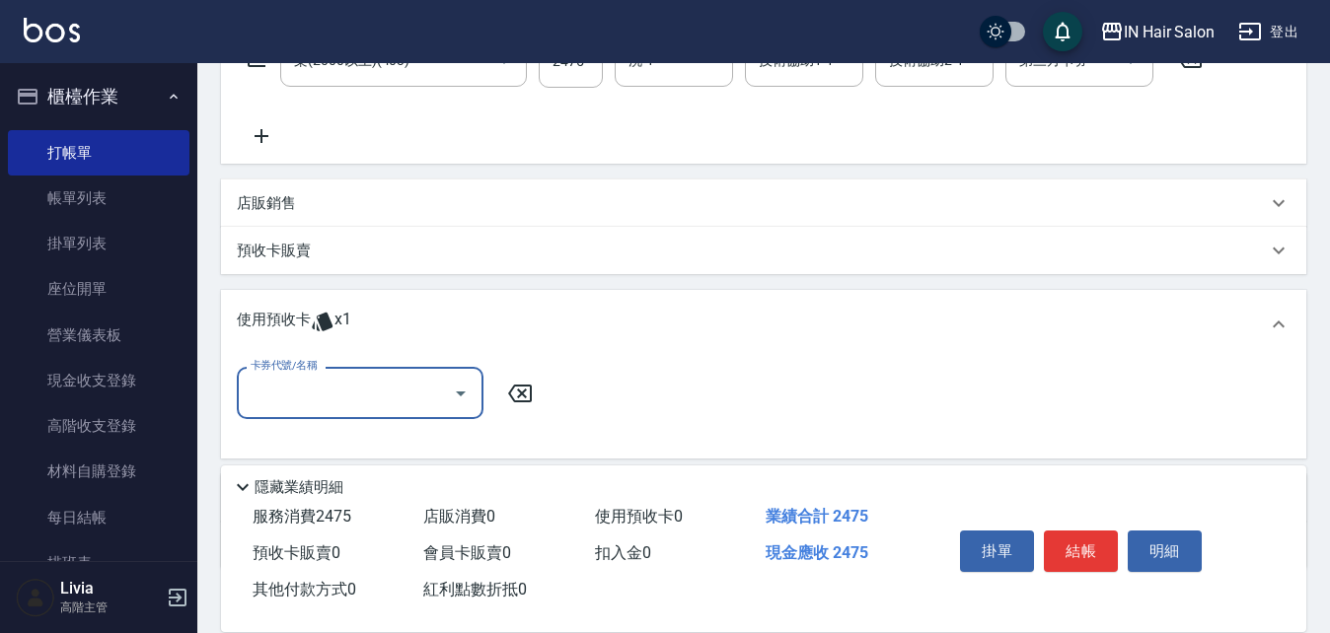
scroll to position [395, 0]
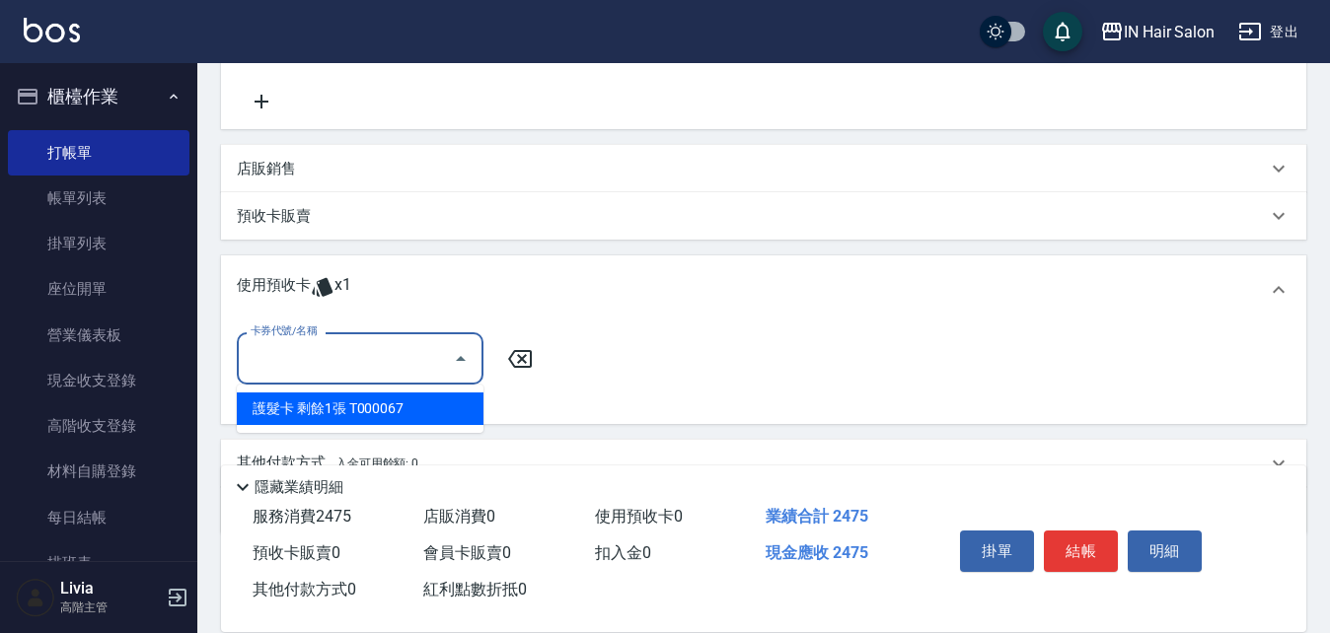
click at [310, 363] on input "卡券代號/名稱" at bounding box center [345, 358] width 199 height 35
click at [389, 406] on div "護髮卡 剩餘1張 T000067" at bounding box center [360, 409] width 247 height 33
type input "護髮卡 T000067"
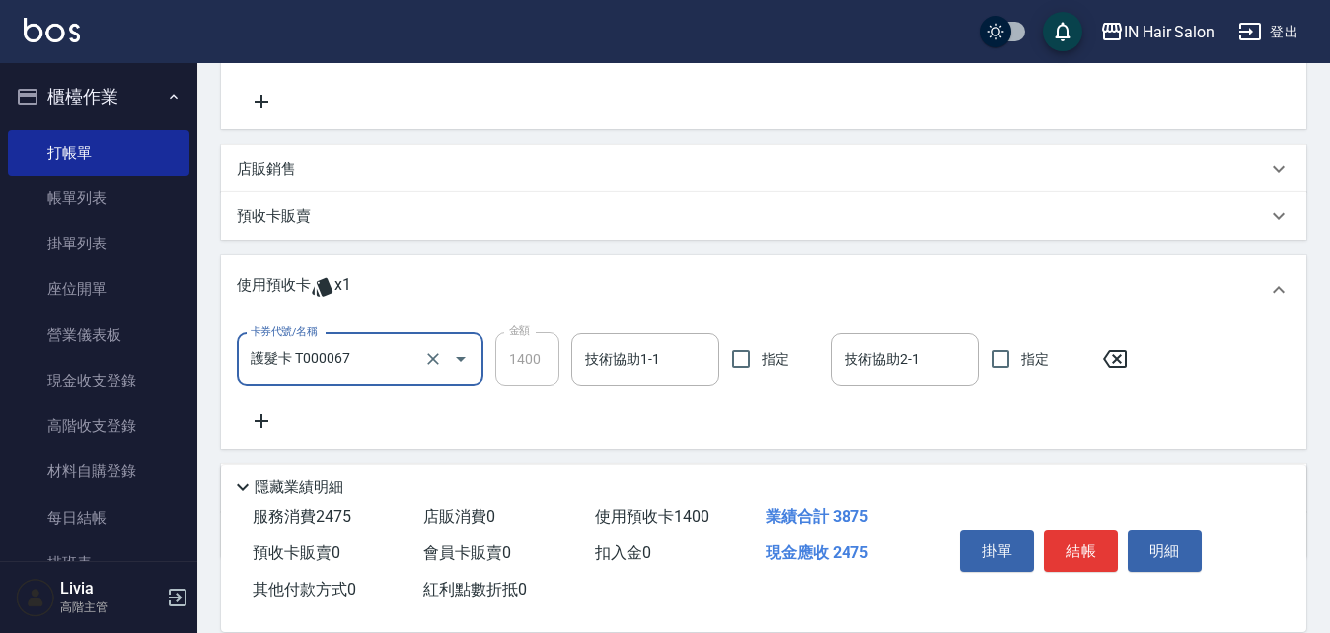
click at [288, 214] on p "預收卡販賣" at bounding box center [274, 216] width 74 height 21
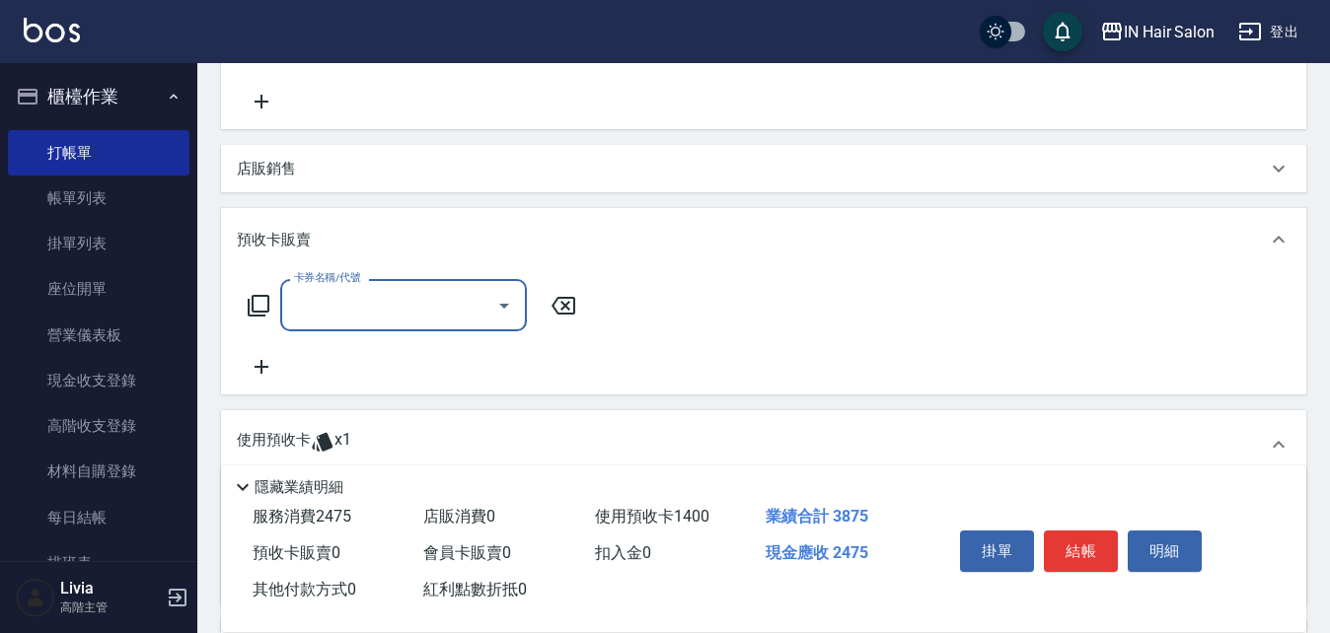
scroll to position [0, 0]
click at [337, 302] on input "卡券名稱/代號" at bounding box center [388, 305] width 199 height 35
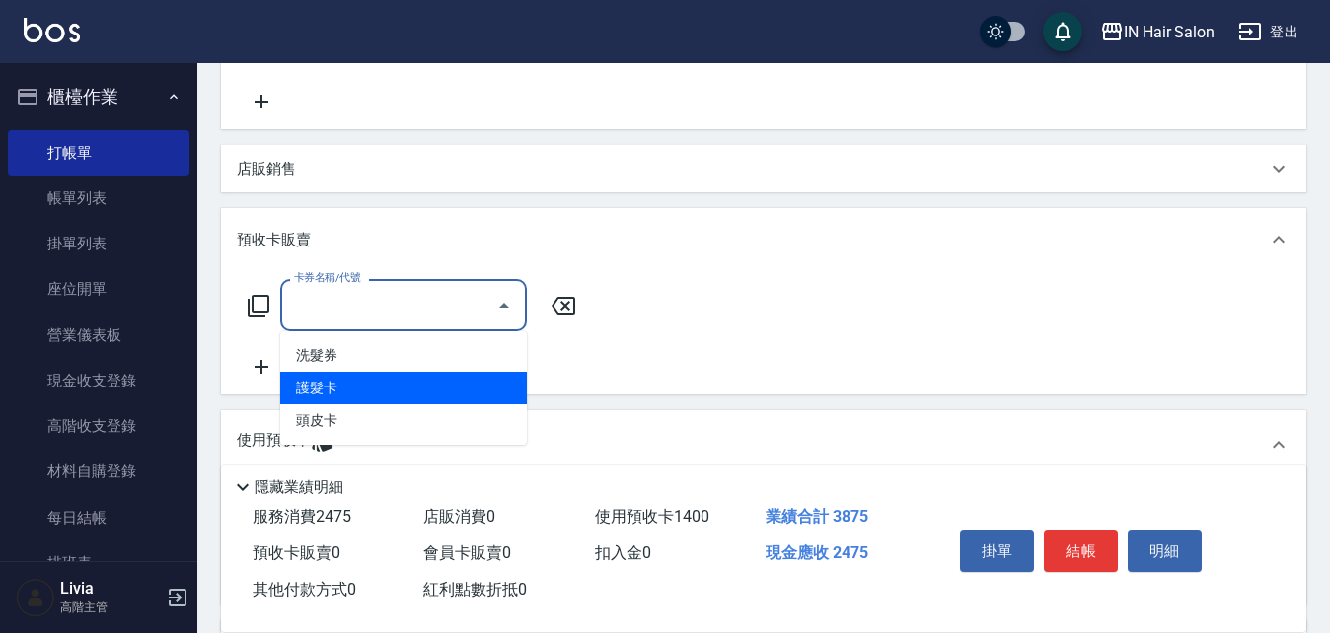
click at [332, 391] on span "護髮卡" at bounding box center [403, 388] width 247 height 33
type input "護髮卡(501)"
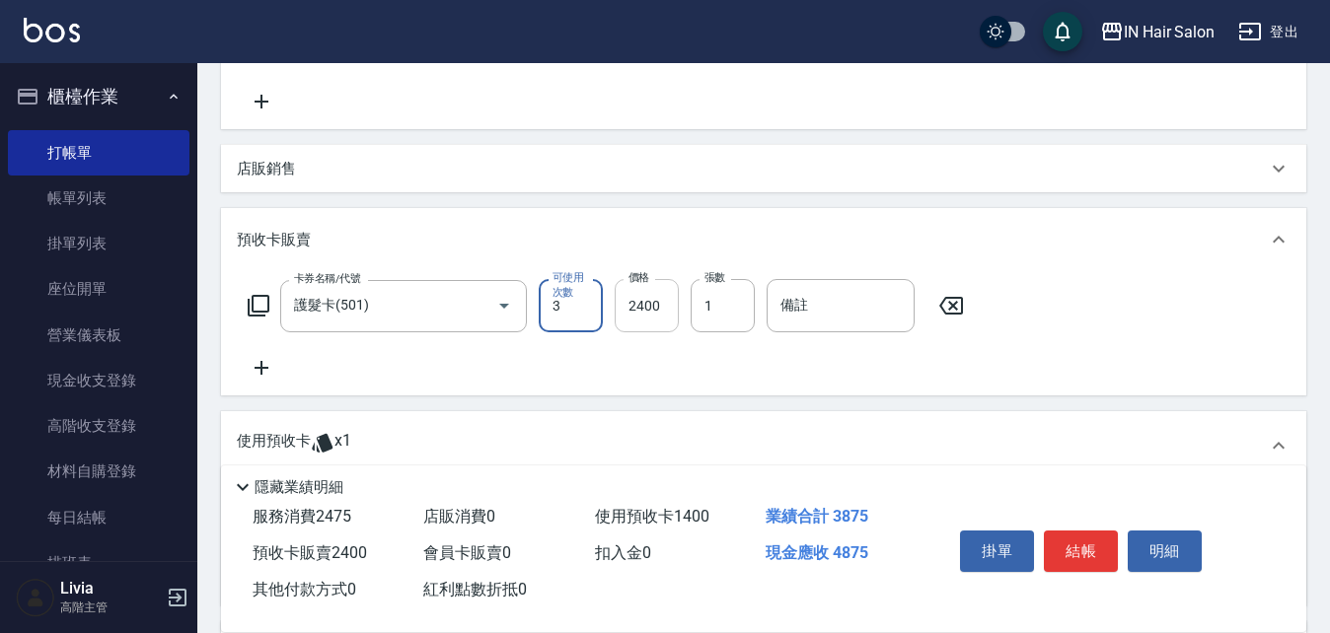
click at [660, 298] on input "2400" at bounding box center [647, 305] width 64 height 53
type input "4200"
click at [580, 354] on div "卡券名稱/代號 護髮卡(501) 卡券名稱/代號 可使用次數 3 可使用次數 價格 4200 價格 張數 1 張數 備註 備註" at bounding box center [763, 329] width 1053 height 101
click at [832, 292] on input "備註" at bounding box center [840, 305] width 148 height 53
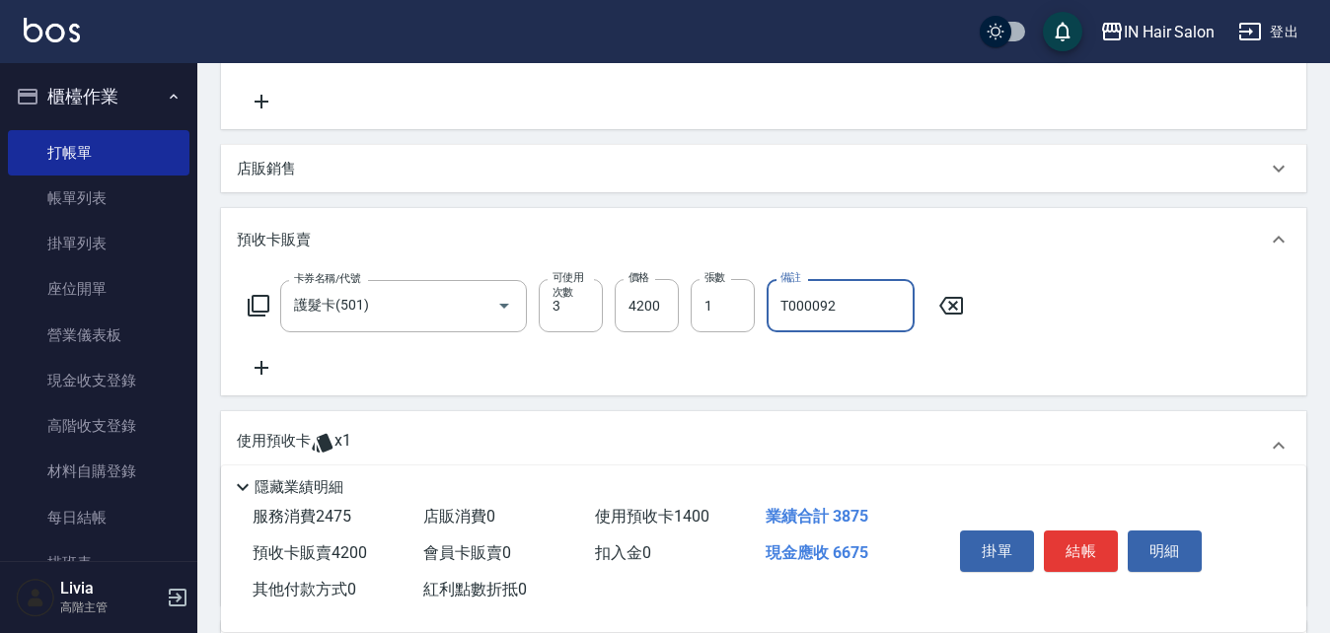
type input "T000092"
click at [677, 359] on div "卡券名稱/代號 護髮卡(501) 卡券名稱/代號 可使用次數 3 可使用次數 價格 4200 價格 張數 1 張數 備註 T000092 備註" at bounding box center [763, 329] width 1053 height 101
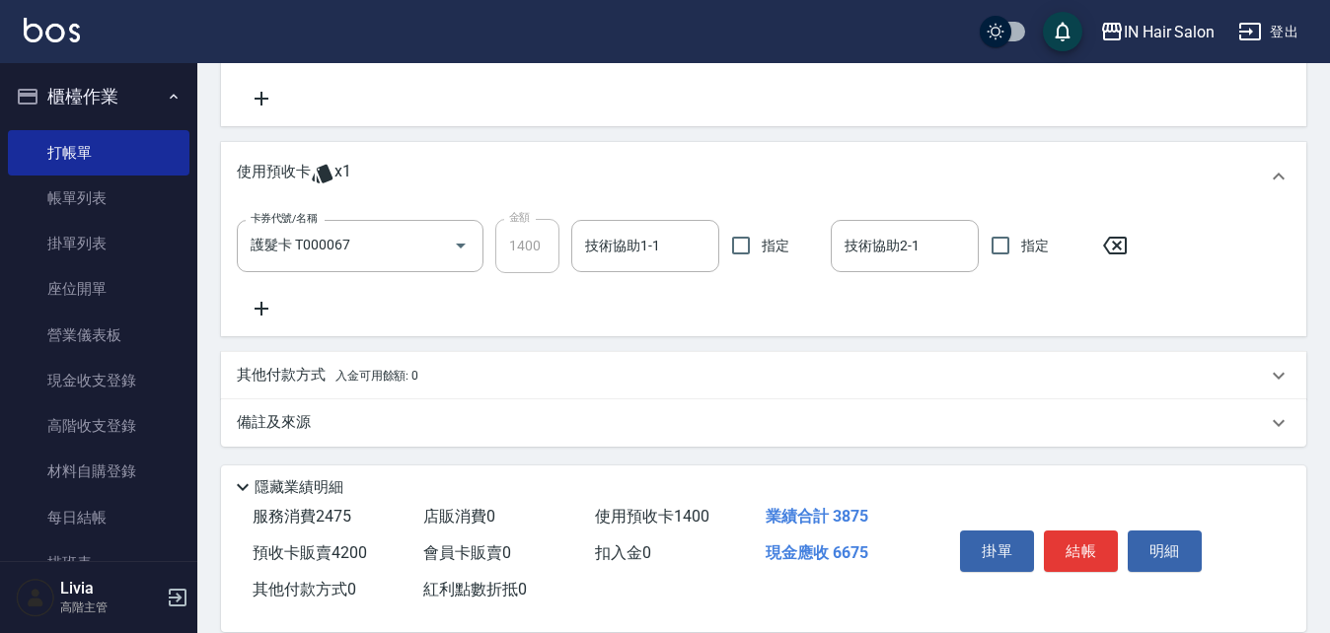
scroll to position [667, 0]
click at [289, 373] on p "其他付款方式 入金可用餘額: 0" at bounding box center [327, 373] width 181 height 22
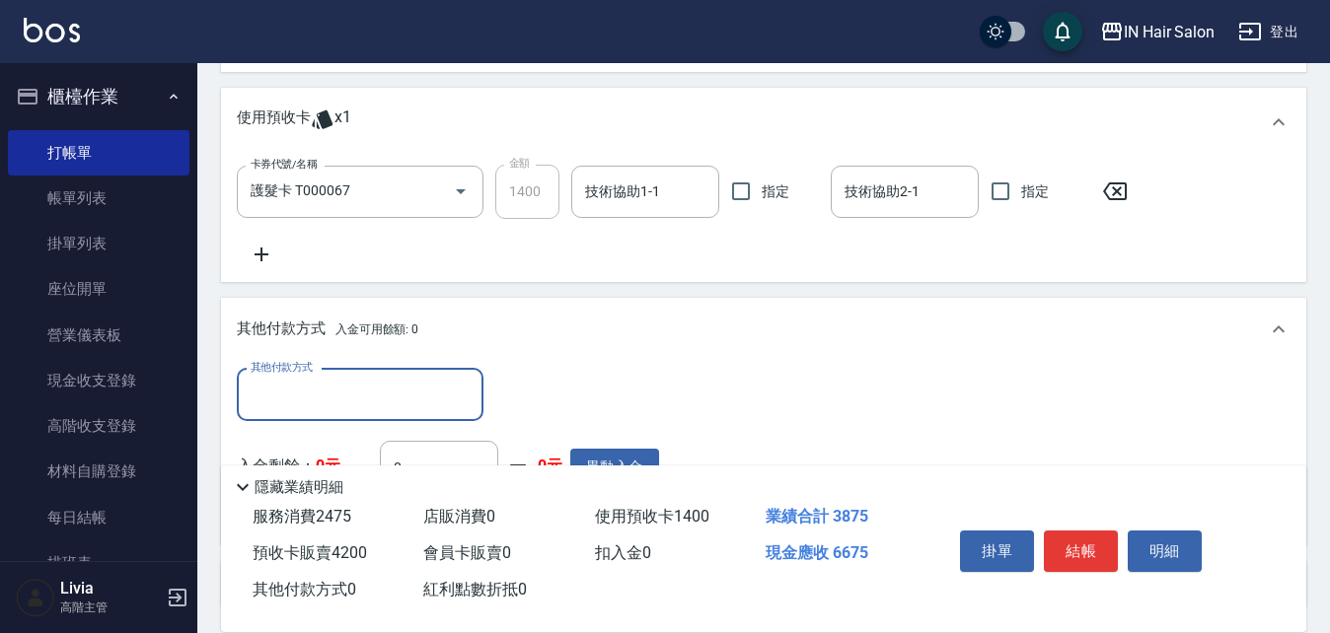
scroll to position [765, 0]
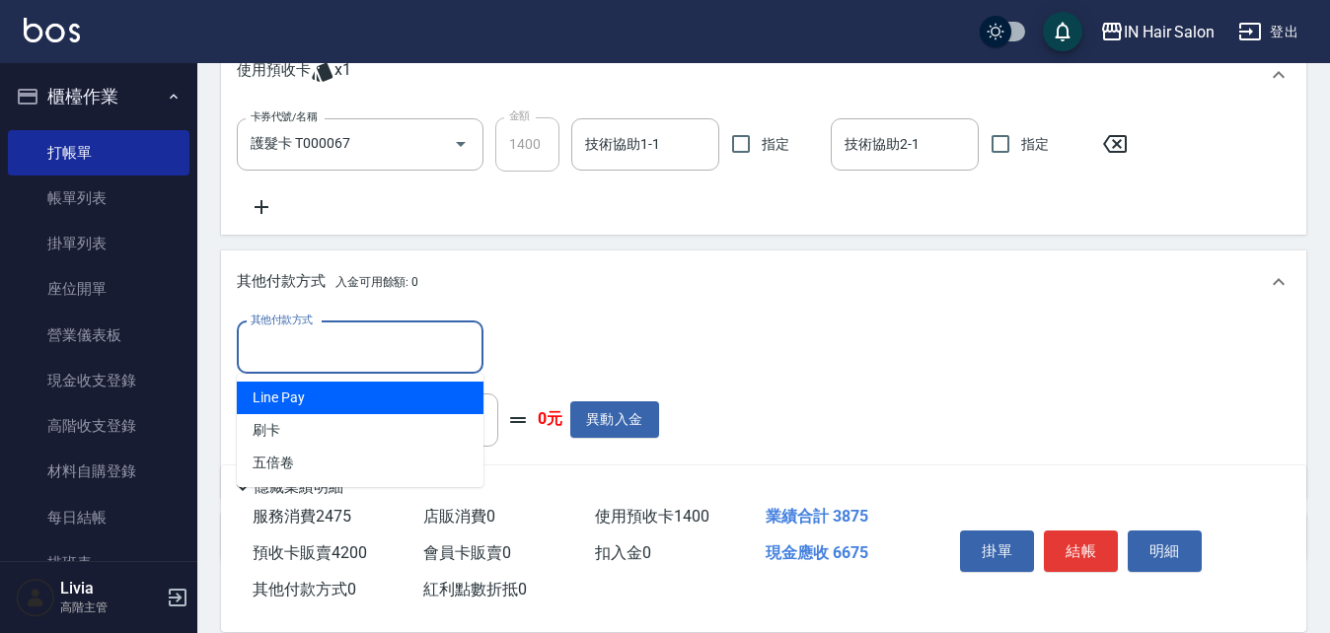
click at [357, 343] on input "其他付款方式" at bounding box center [360, 347] width 229 height 35
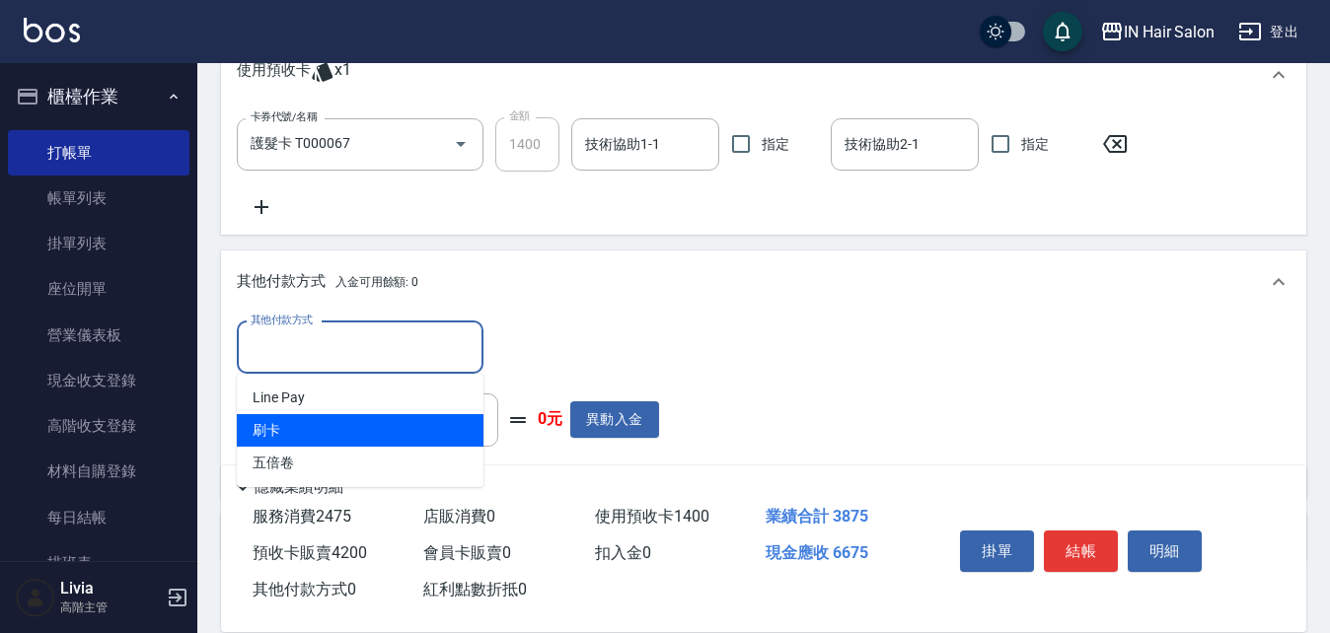
click at [280, 431] on span "刷卡" at bounding box center [360, 430] width 247 height 33
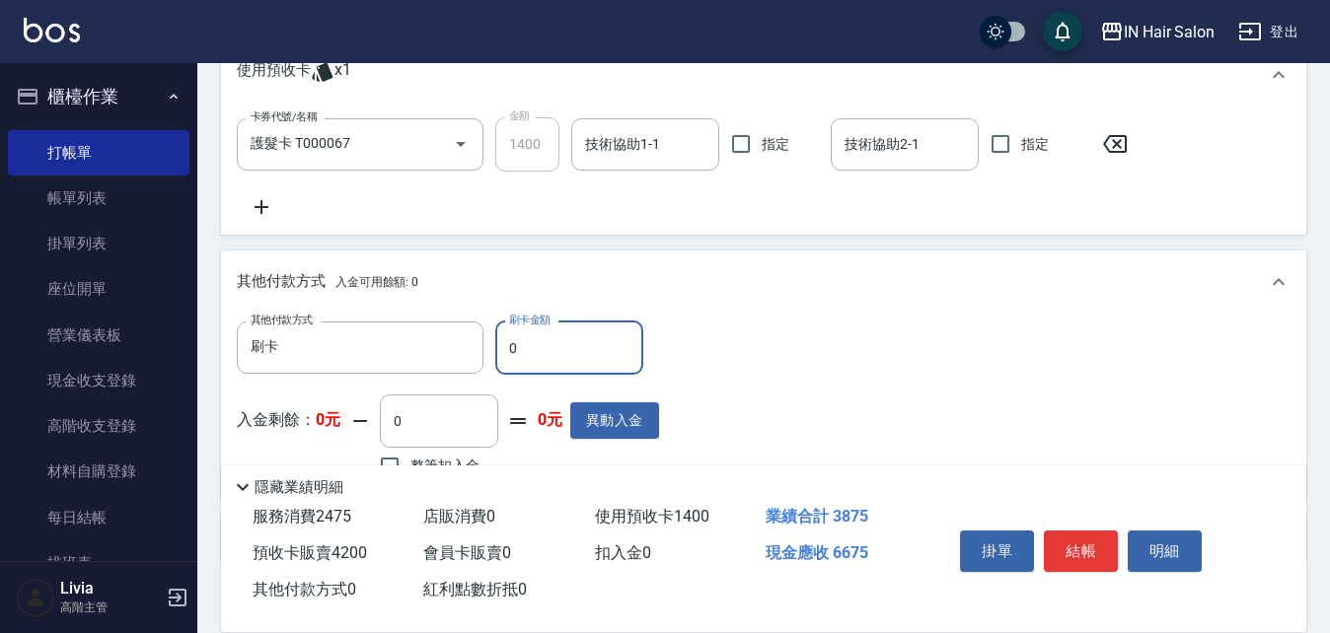
type input "刷卡"
click at [526, 350] on input "0" at bounding box center [569, 348] width 148 height 53
type input "6675"
click at [929, 425] on div "其他付款方式 刷卡 其他付款方式 刷卡金額 6675 刷卡金額 入金剩餘： 0元 0 ​ 整筆扣入金 0元 異動入金" at bounding box center [763, 403] width 1053 height 162
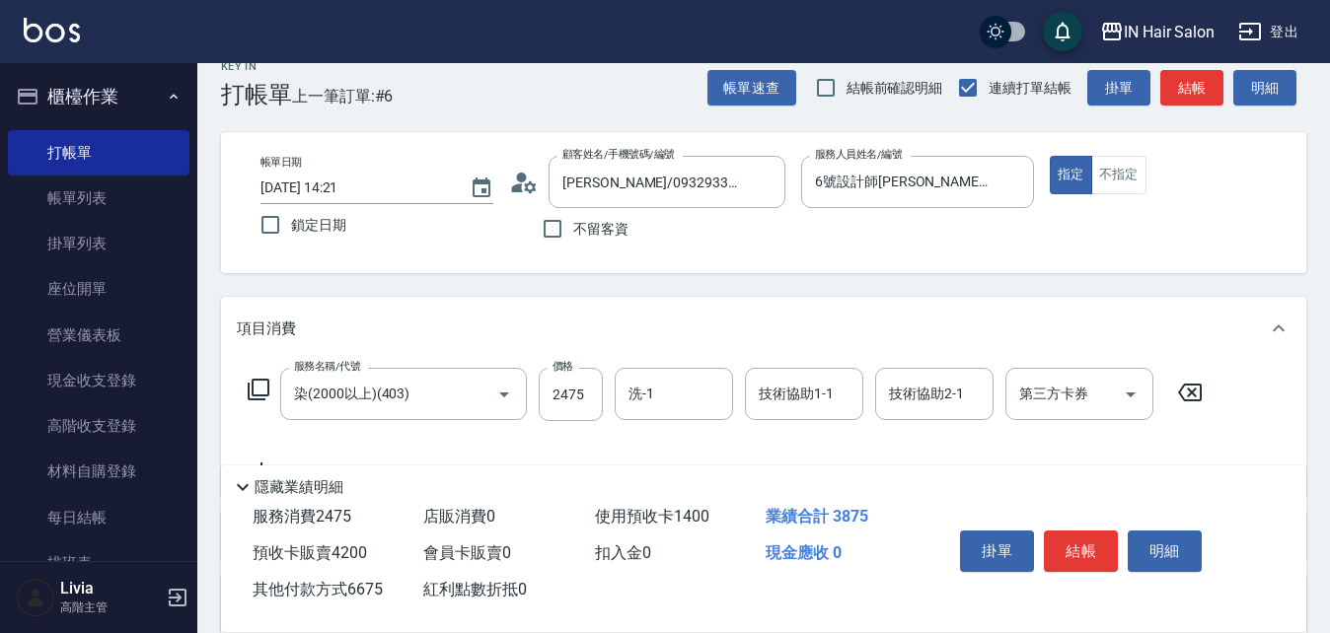
scroll to position [0, 0]
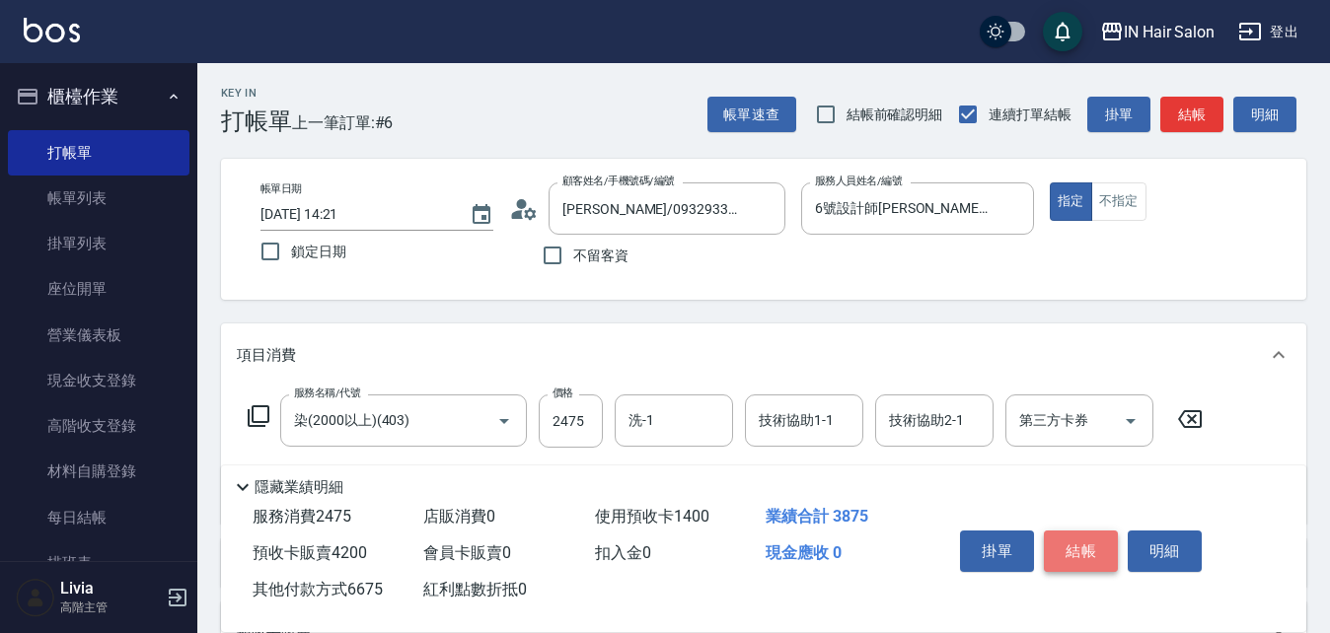
click at [1083, 542] on button "結帳" at bounding box center [1081, 551] width 74 height 41
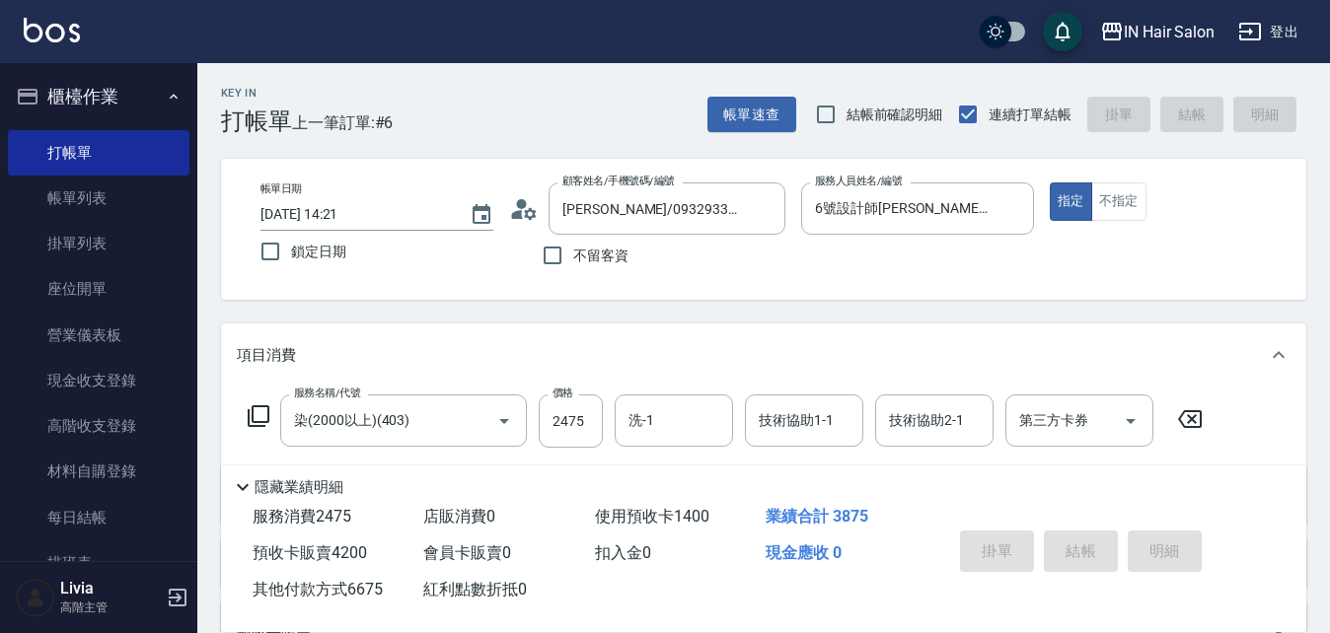
type input "[DATE] 14:23"
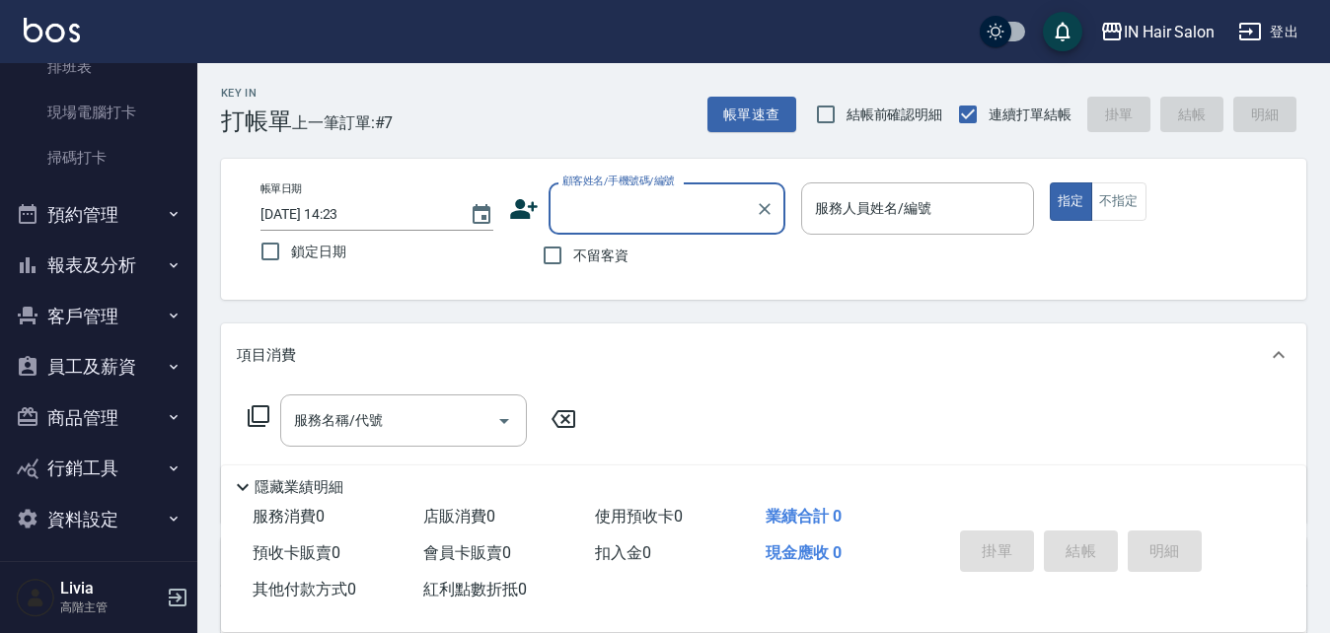
scroll to position [503, 0]
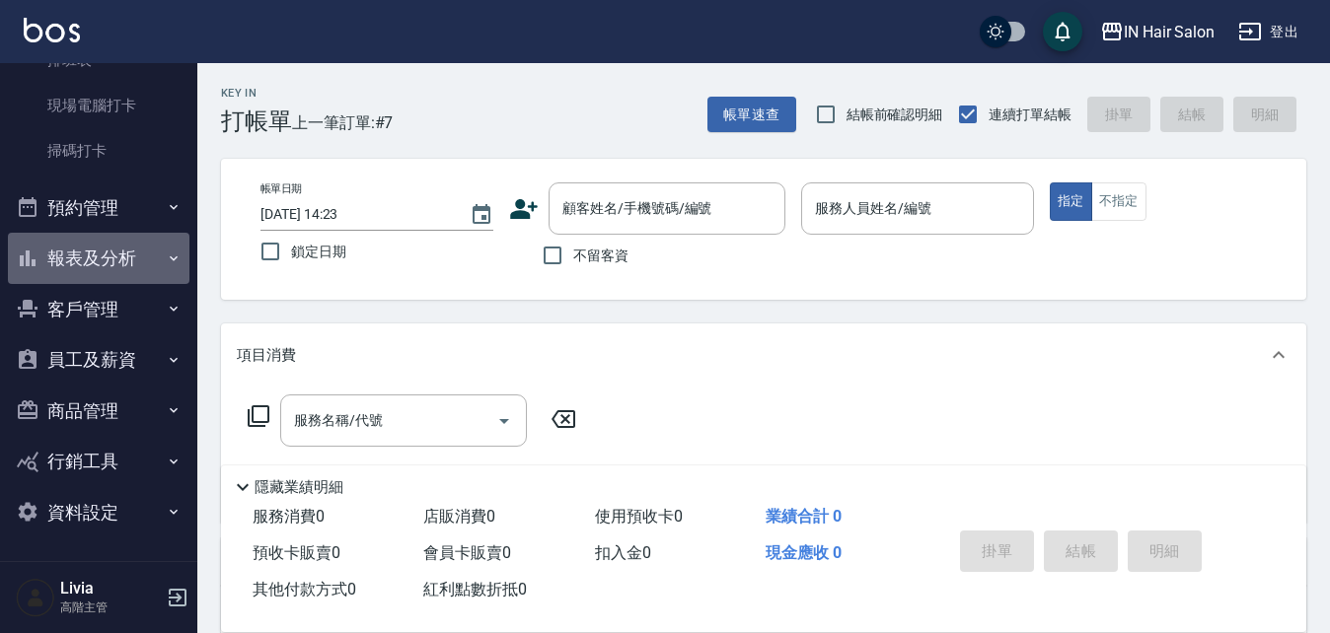
click at [117, 255] on button "報表及分析" at bounding box center [98, 258] width 181 height 51
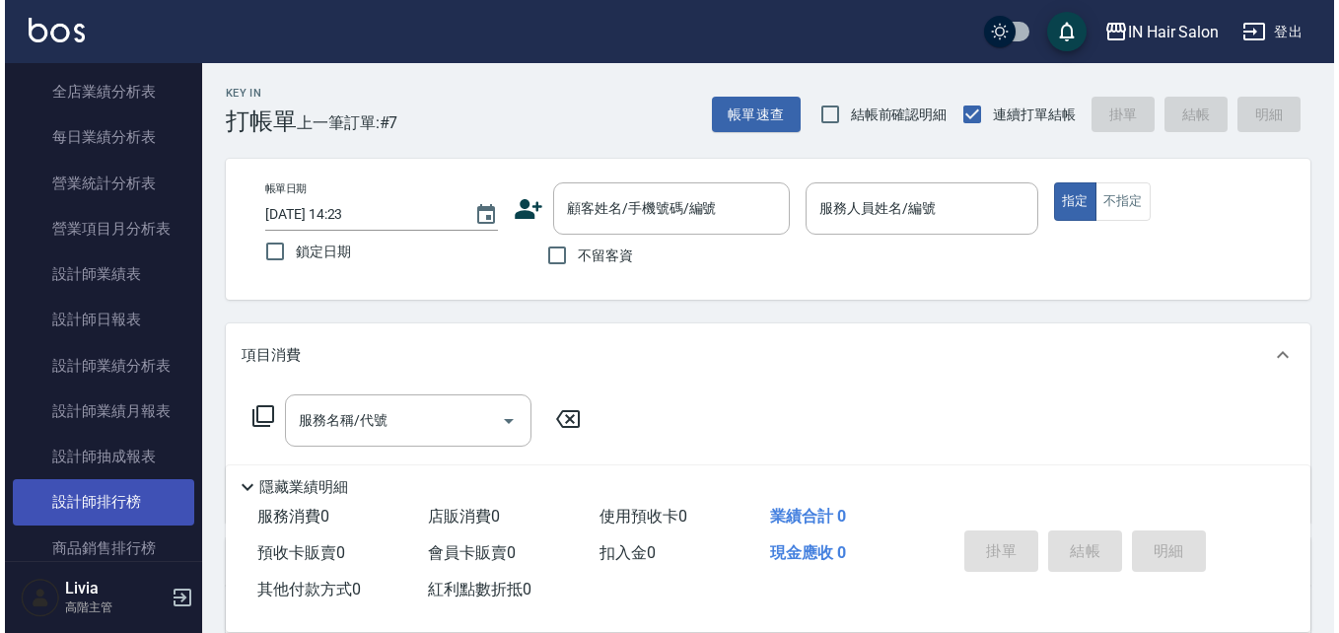
scroll to position [1292, 0]
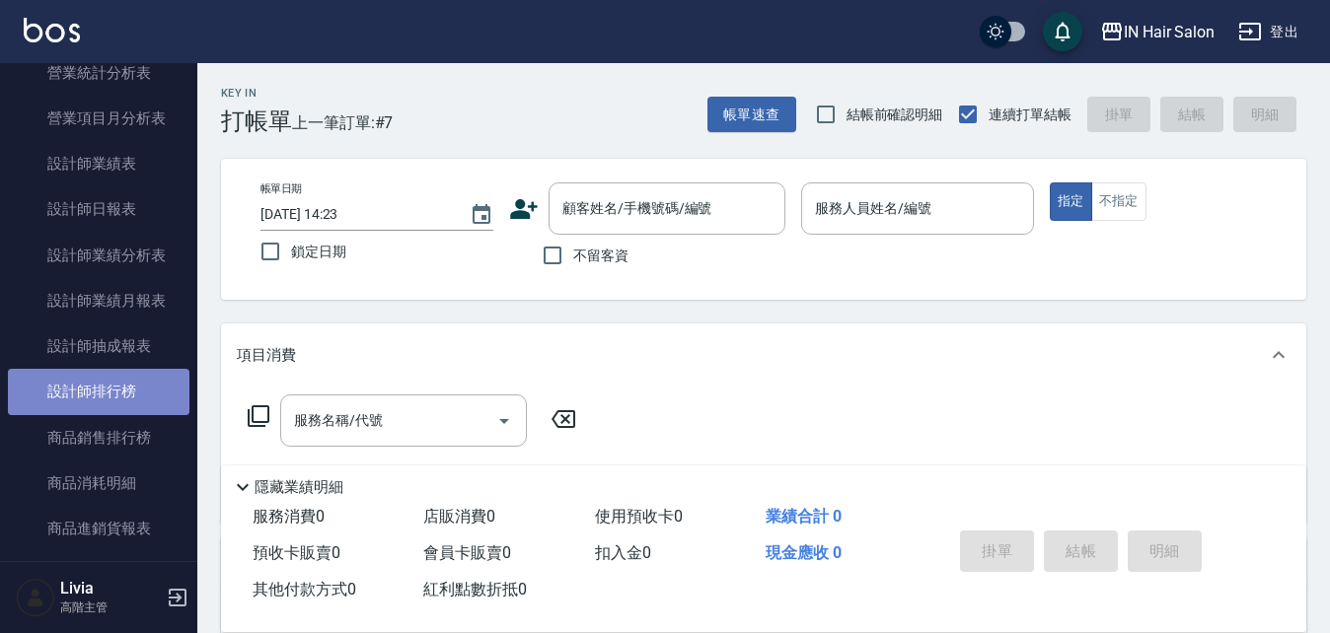
click at [153, 383] on link "設計師排行榜" at bounding box center [98, 391] width 181 height 45
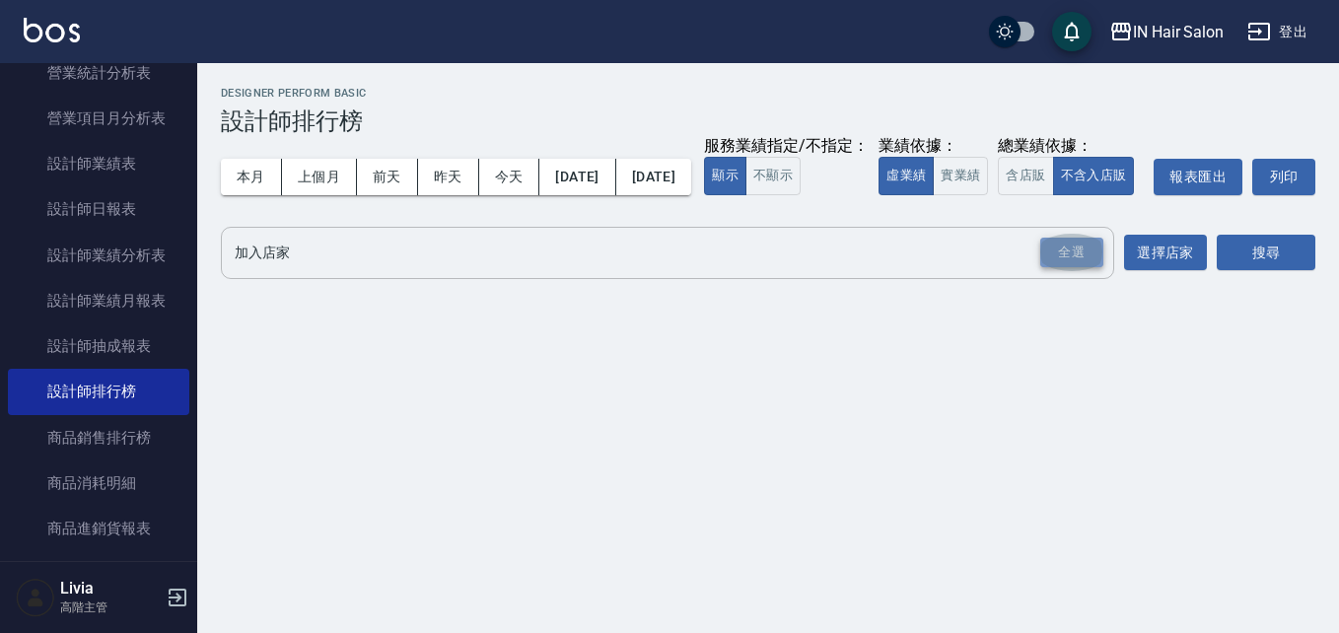
click at [1075, 268] on div "全選" at bounding box center [1072, 253] width 63 height 31
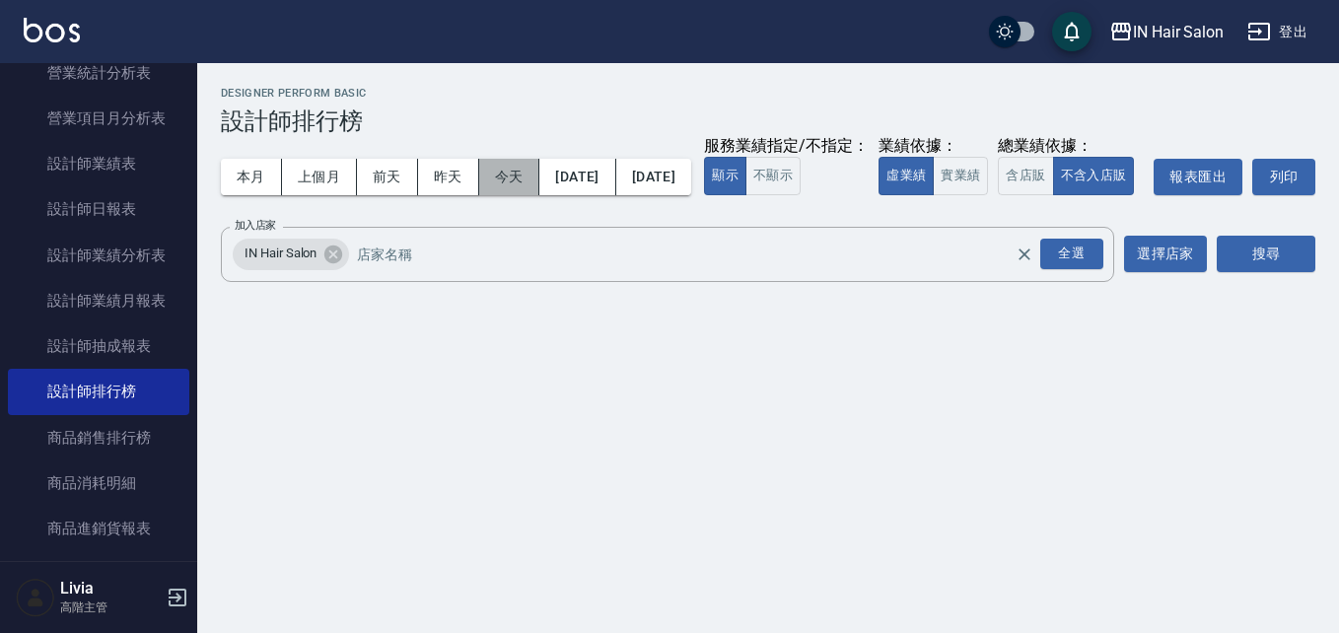
click at [524, 178] on button "今天" at bounding box center [509, 177] width 61 height 36
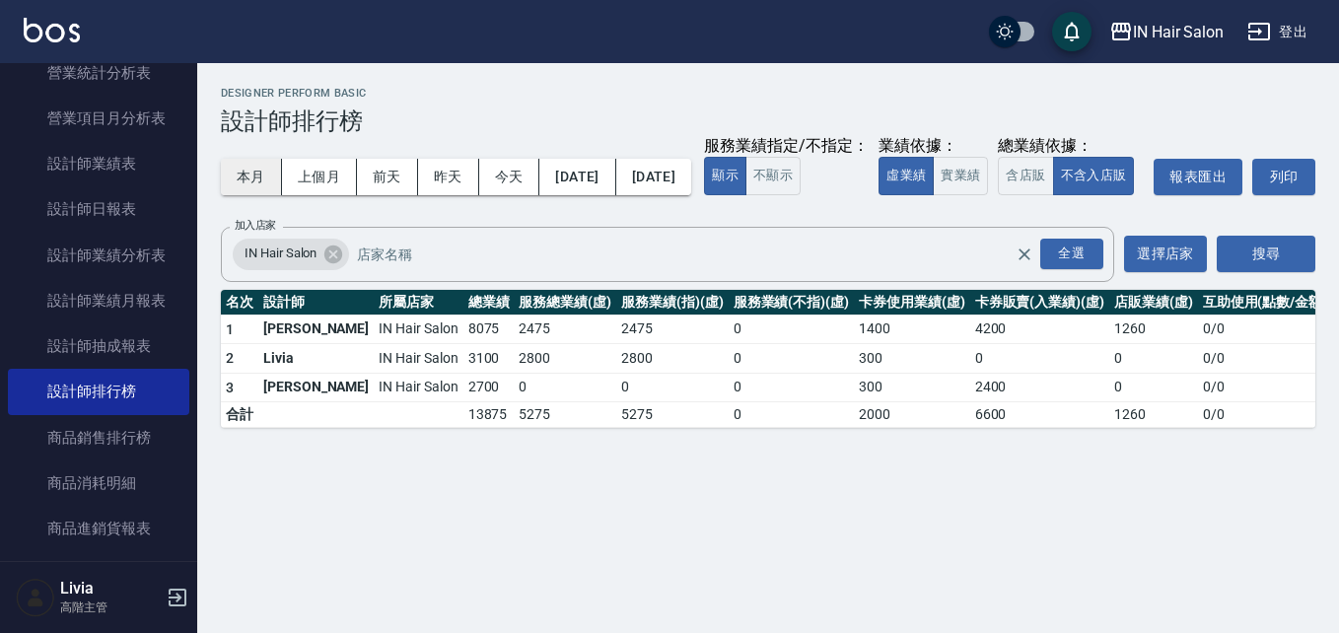
click at [251, 176] on button "本月" at bounding box center [251, 177] width 61 height 36
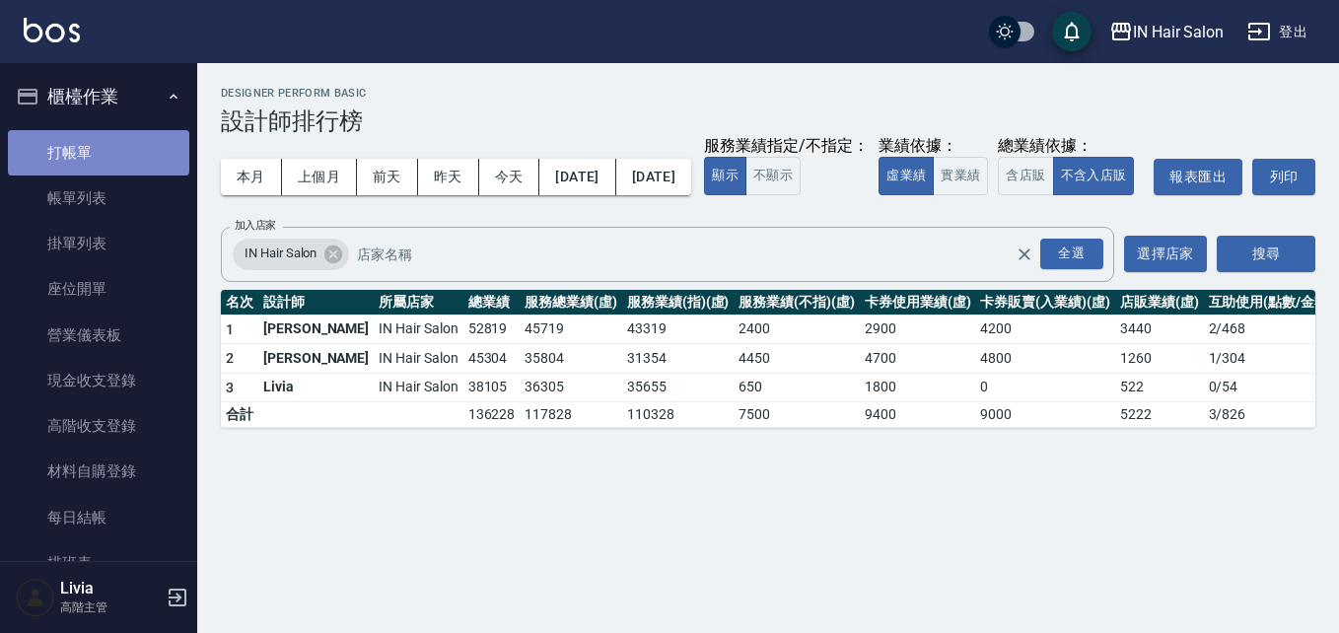
click at [130, 153] on link "打帳單" at bounding box center [98, 152] width 181 height 45
